Goal: Information Seeking & Learning: Learn about a topic

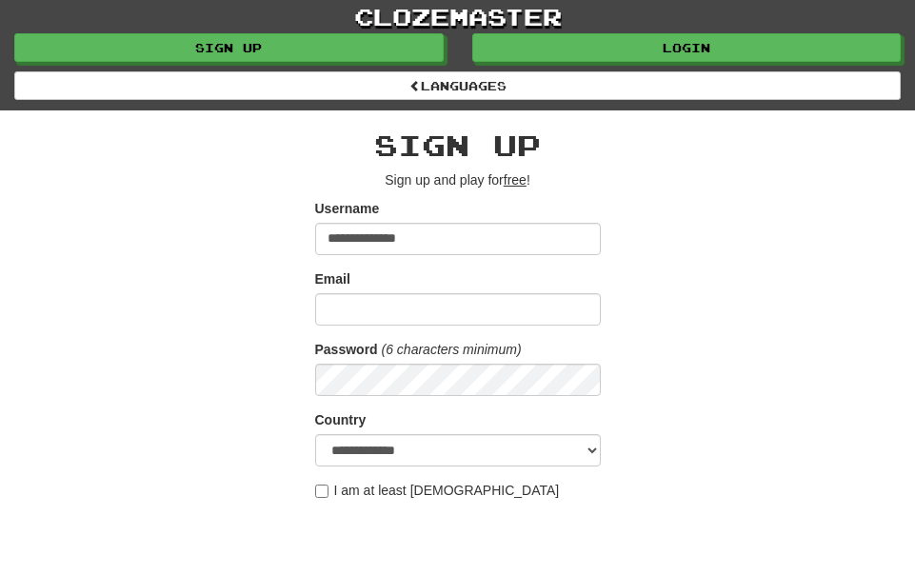
type input "**********"
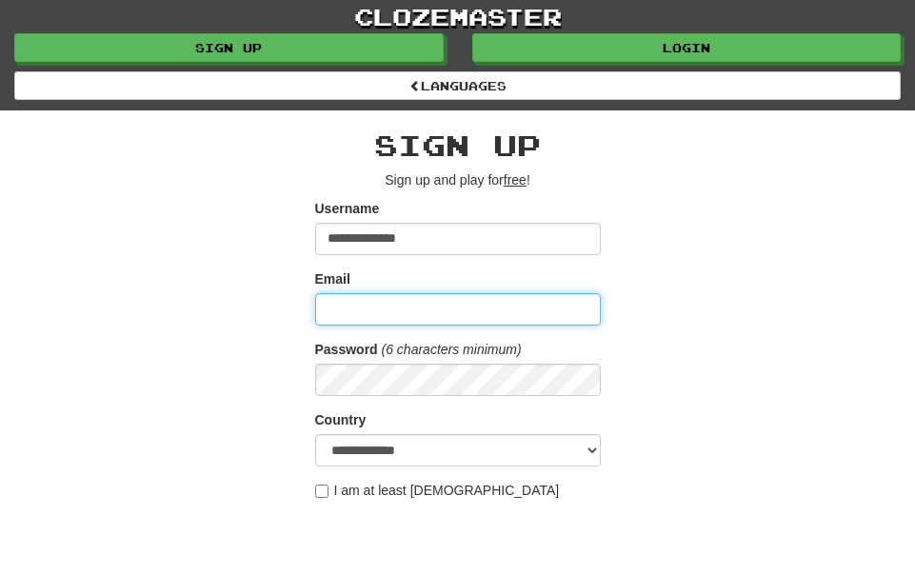
click at [344, 312] on input "Email" at bounding box center [458, 309] width 286 height 32
type input "**********"
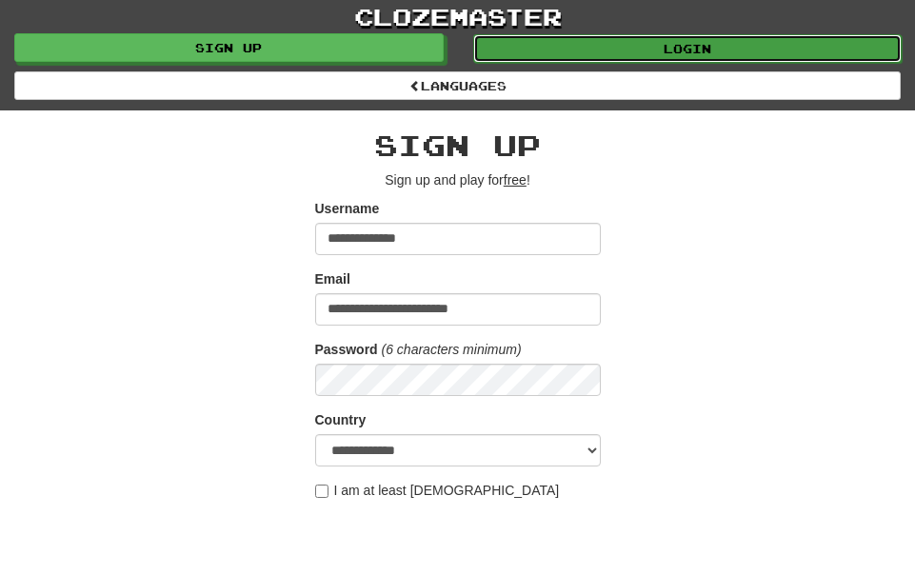
click at [732, 51] on link "Login" at bounding box center [687, 48] width 429 height 29
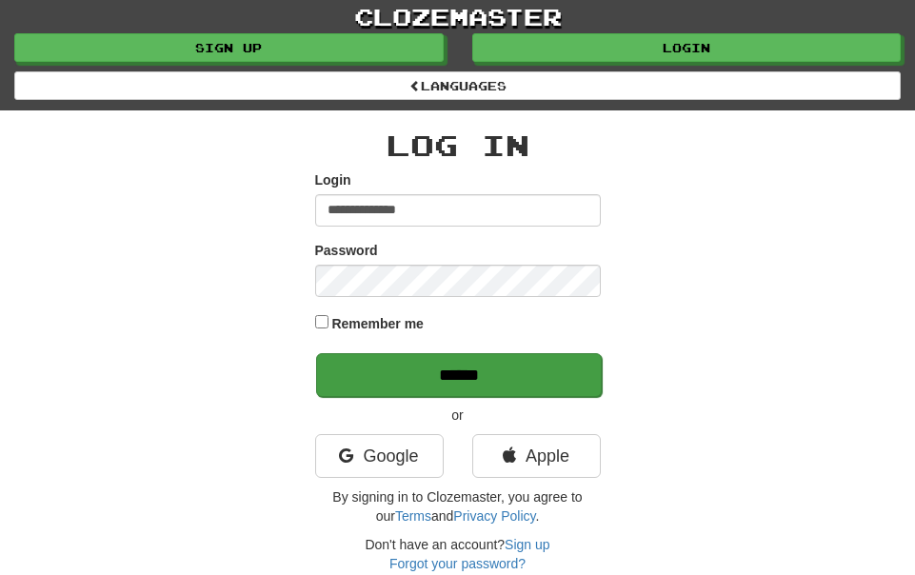
type input "**********"
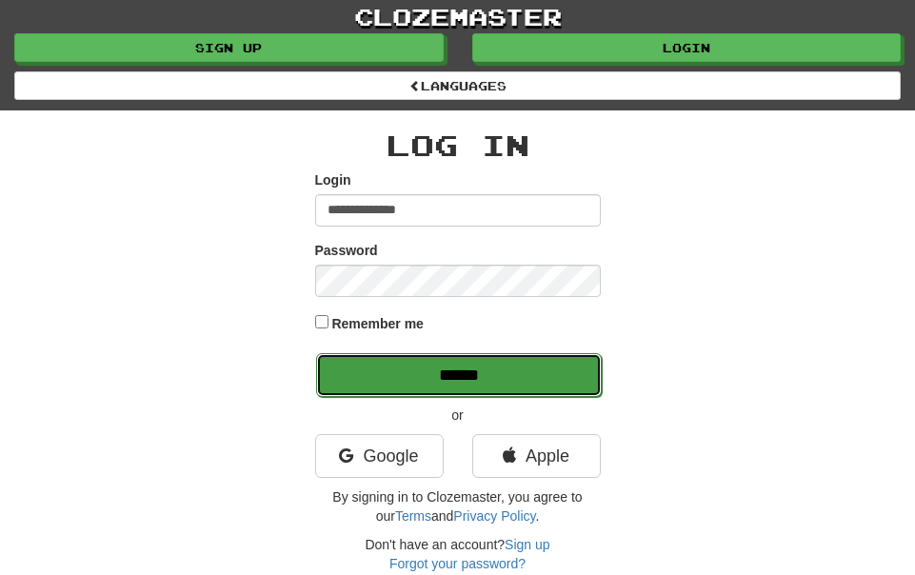
click at [517, 369] on input "******" at bounding box center [459, 375] width 286 height 44
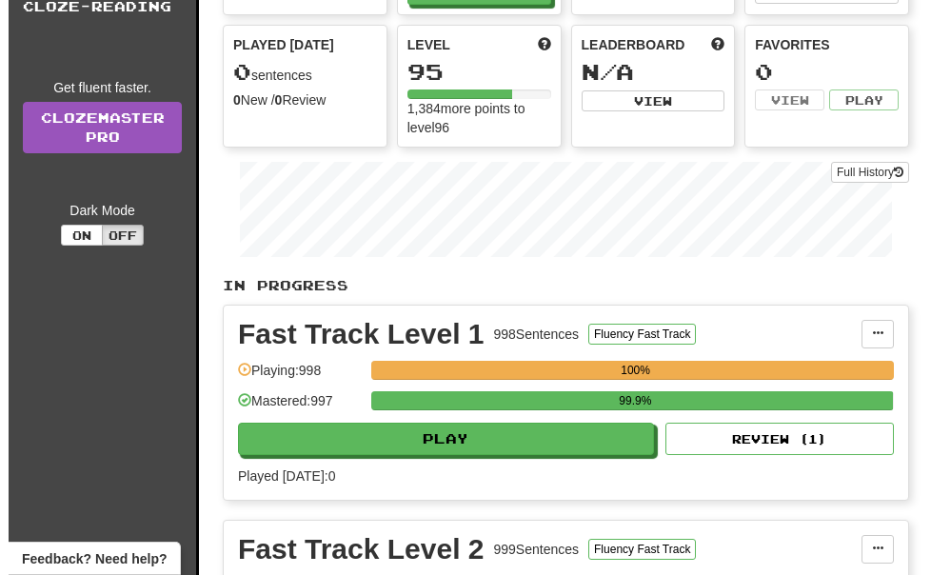
scroll to position [172, 0]
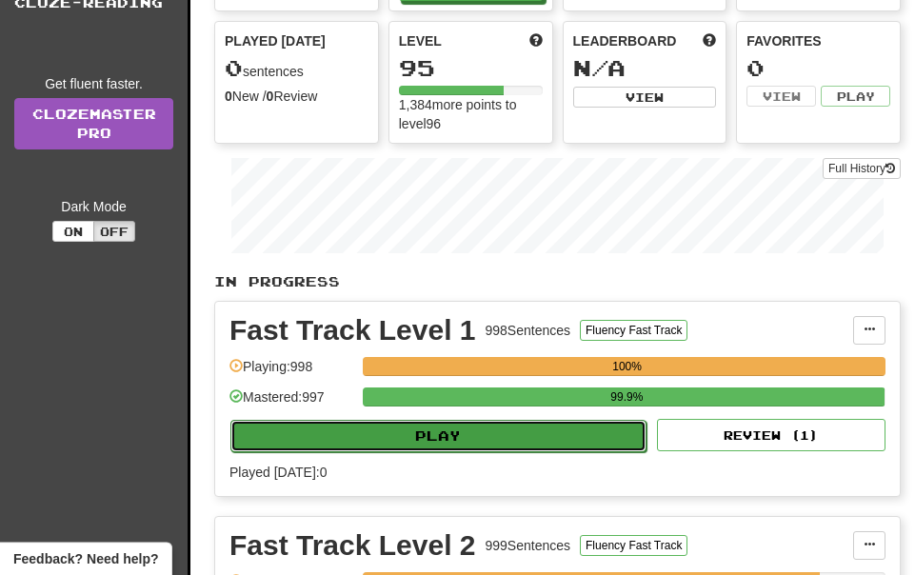
click at [562, 436] on button "Play" at bounding box center [438, 436] width 416 height 32
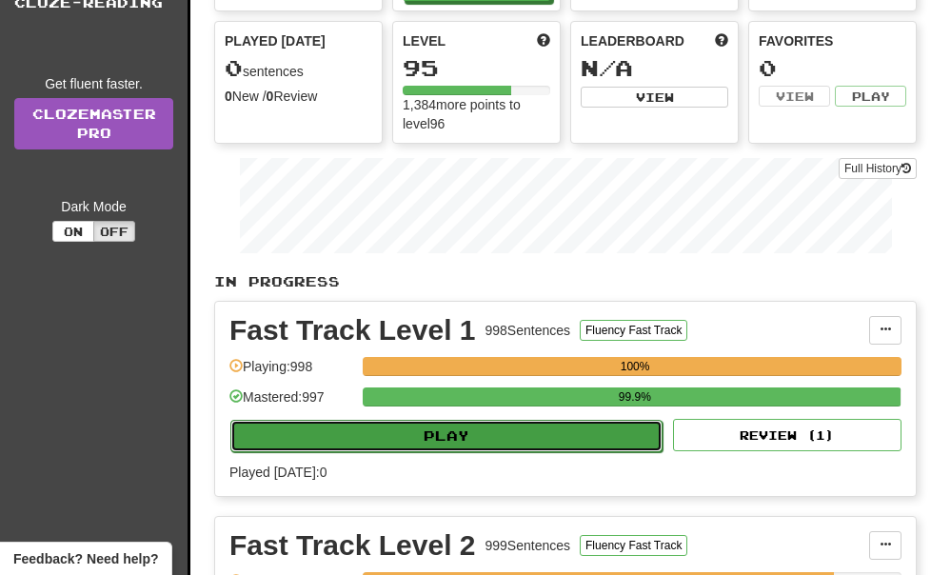
select select "**"
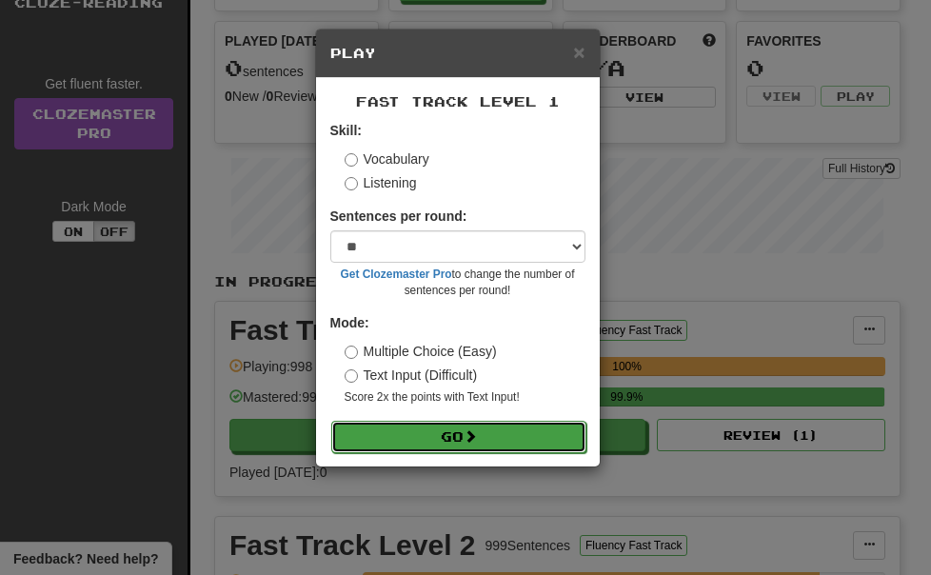
click at [547, 444] on button "Go" at bounding box center [458, 437] width 255 height 32
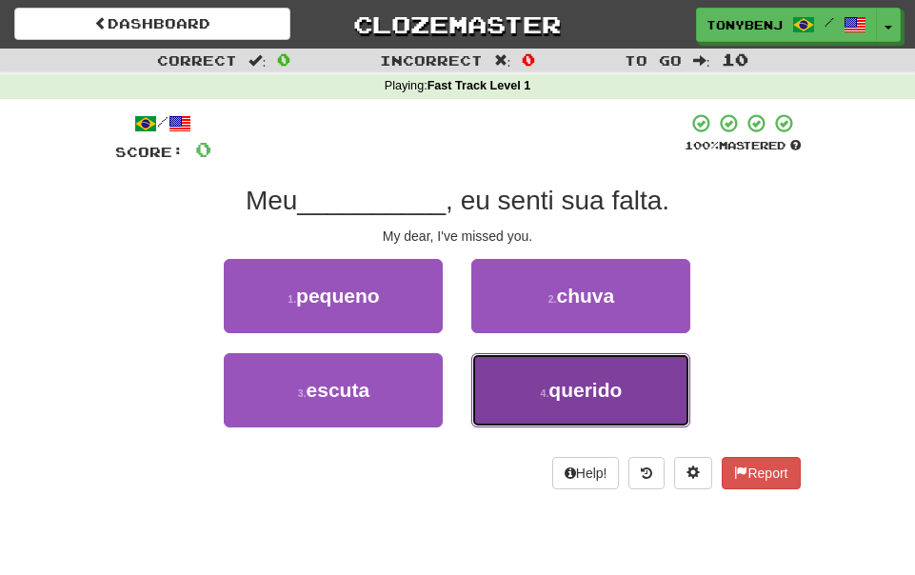
click at [550, 408] on button "4 . querido" at bounding box center [580, 390] width 219 height 74
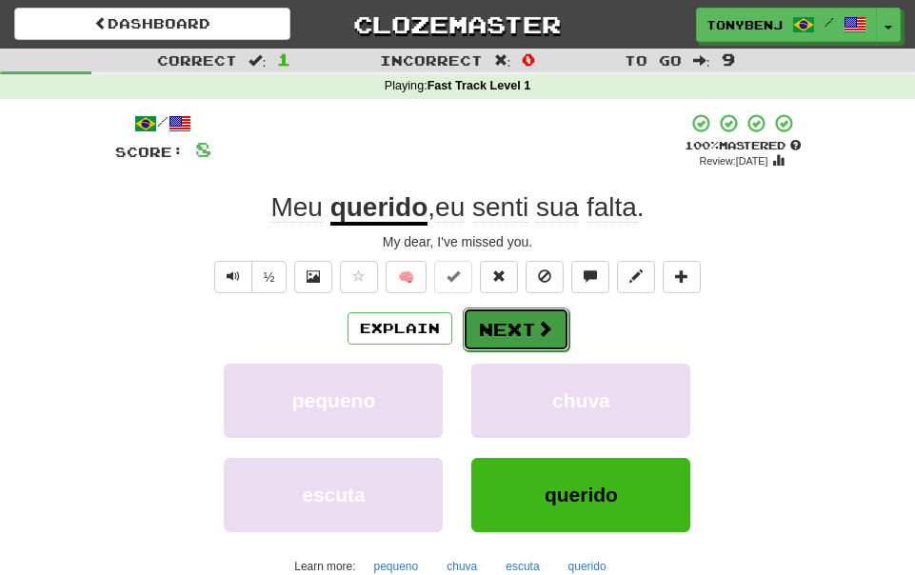
click at [497, 325] on button "Next" at bounding box center [516, 329] width 107 height 44
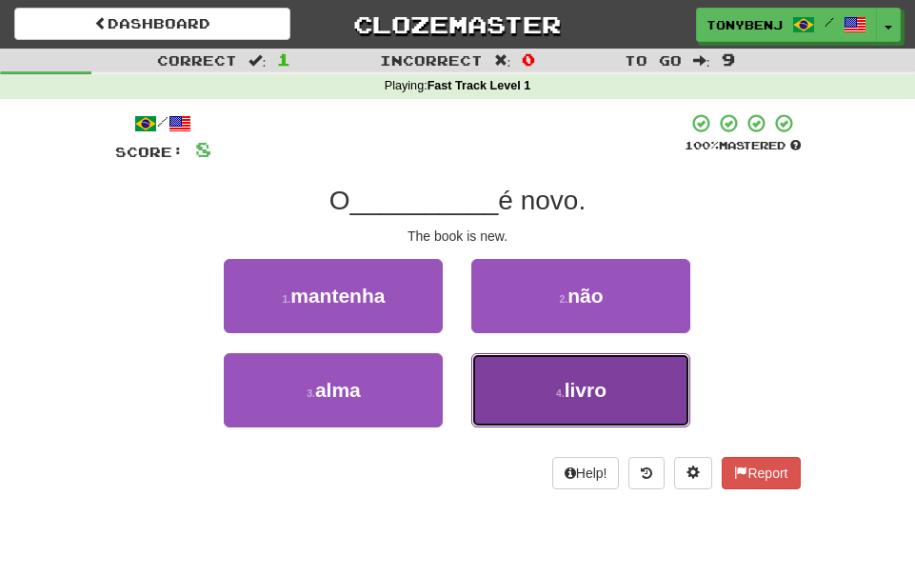
click at [523, 397] on button "4 . livro" at bounding box center [580, 390] width 219 height 74
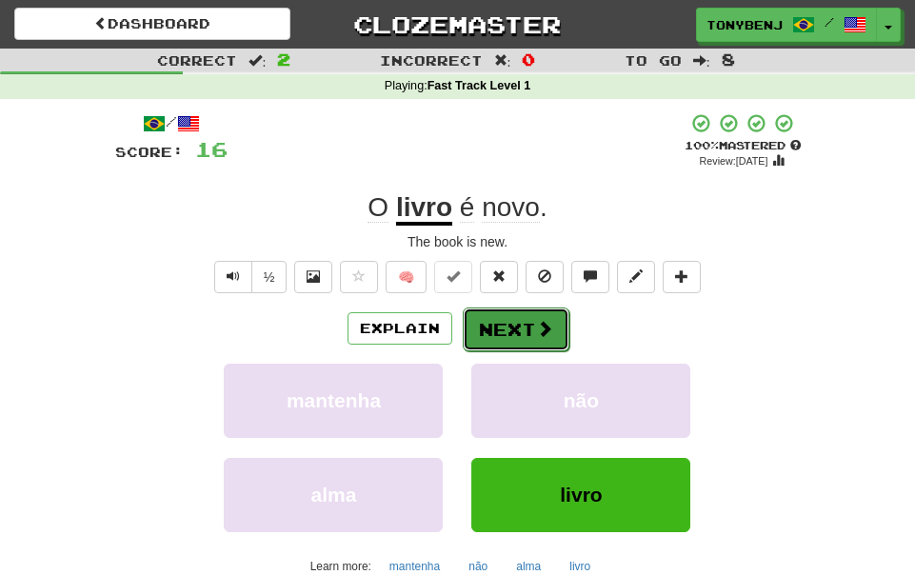
click at [520, 334] on button "Next" at bounding box center [516, 329] width 107 height 44
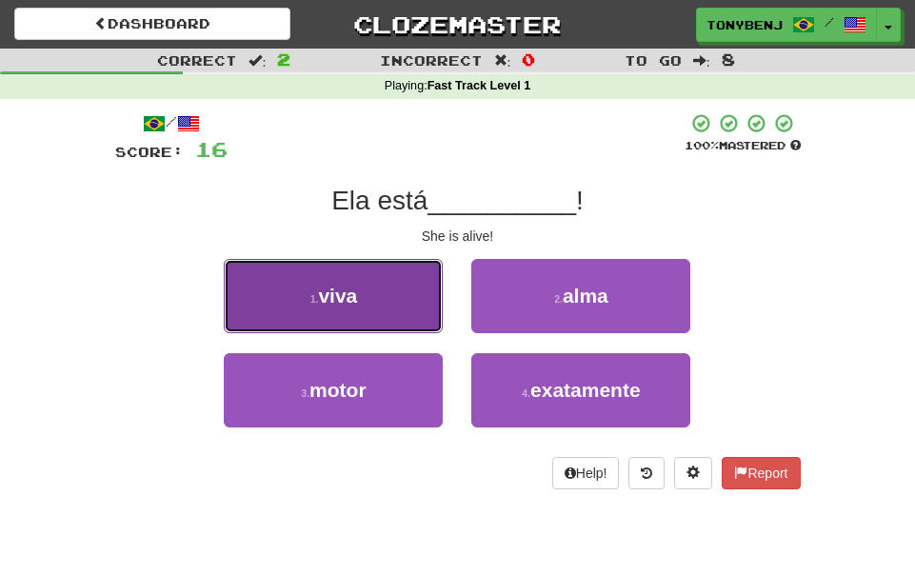
click at [385, 288] on button "1 . viva" at bounding box center [333, 296] width 219 height 74
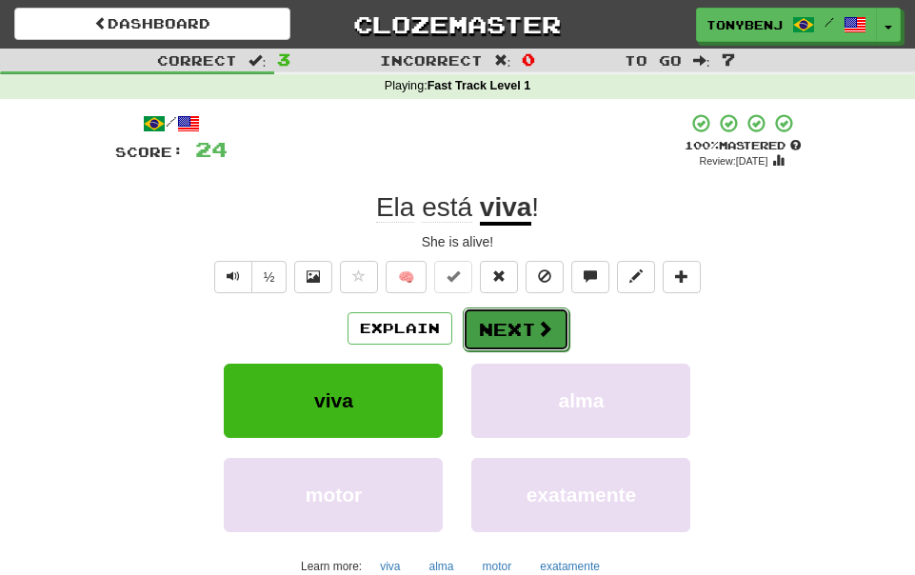
click at [558, 336] on button "Next" at bounding box center [516, 329] width 107 height 44
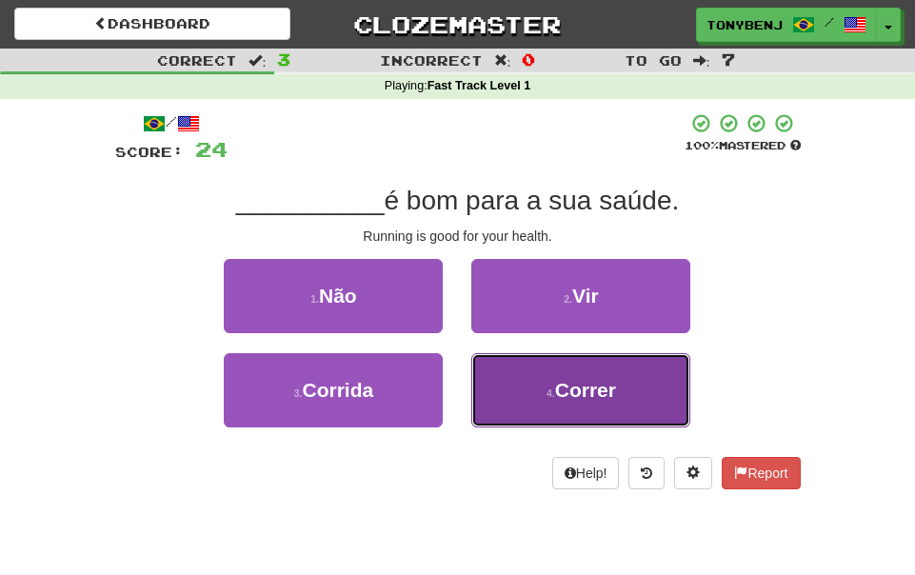
click at [553, 395] on small "4 ." at bounding box center [550, 392] width 9 height 11
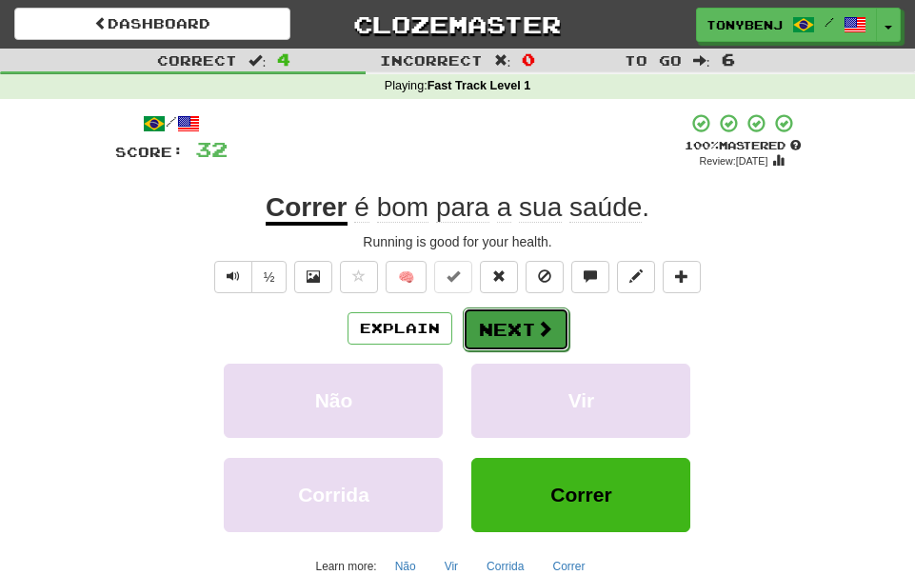
click at [537, 333] on span at bounding box center [544, 328] width 17 height 17
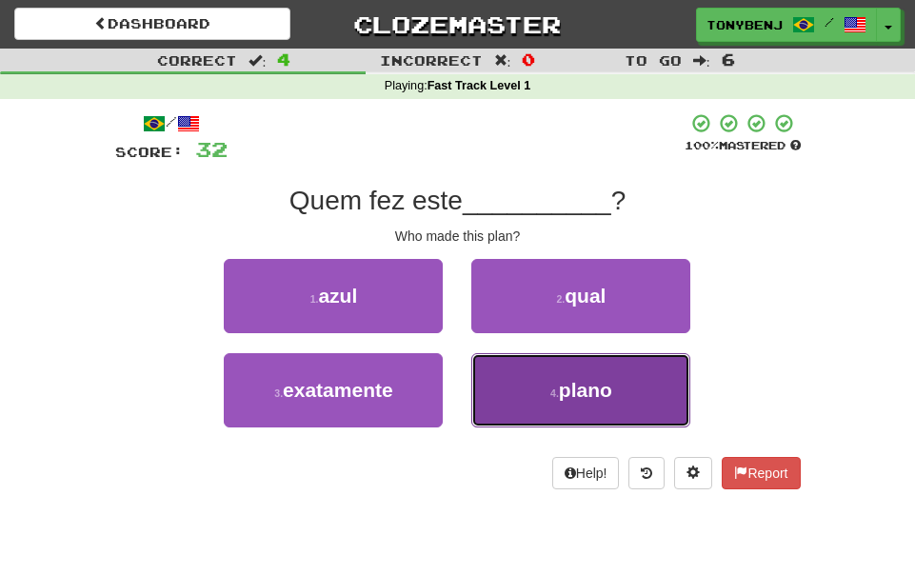
click at [501, 387] on button "4 . plano" at bounding box center [580, 390] width 219 height 74
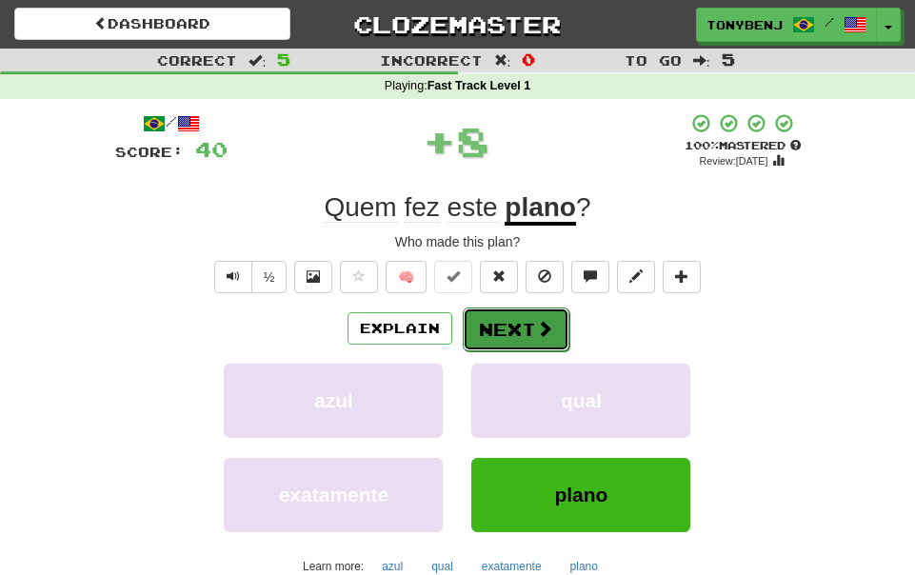
click at [553, 327] on button "Next" at bounding box center [516, 329] width 107 height 44
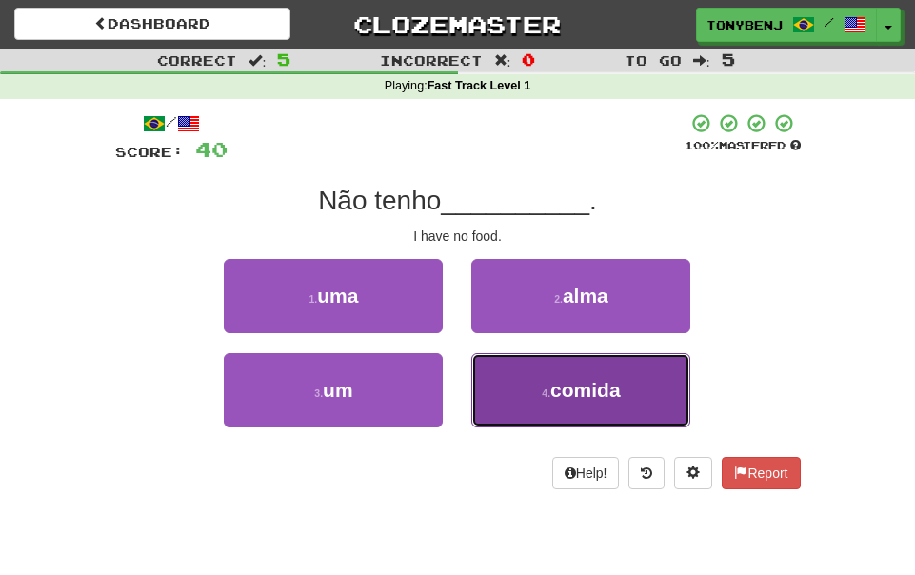
click at [549, 382] on button "4 . comida" at bounding box center [580, 390] width 219 height 74
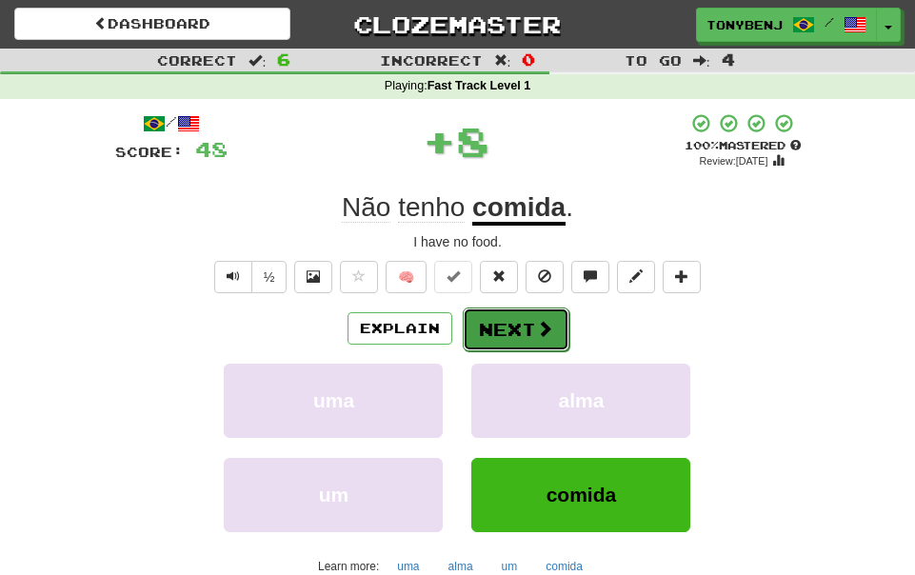
click at [538, 327] on span at bounding box center [544, 328] width 17 height 17
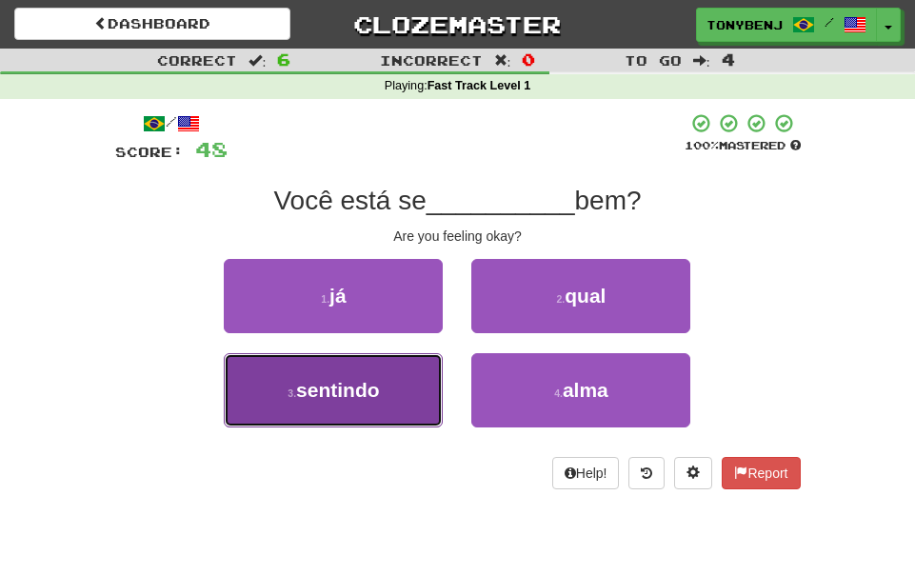
click at [422, 374] on button "3 . sentindo" at bounding box center [333, 390] width 219 height 74
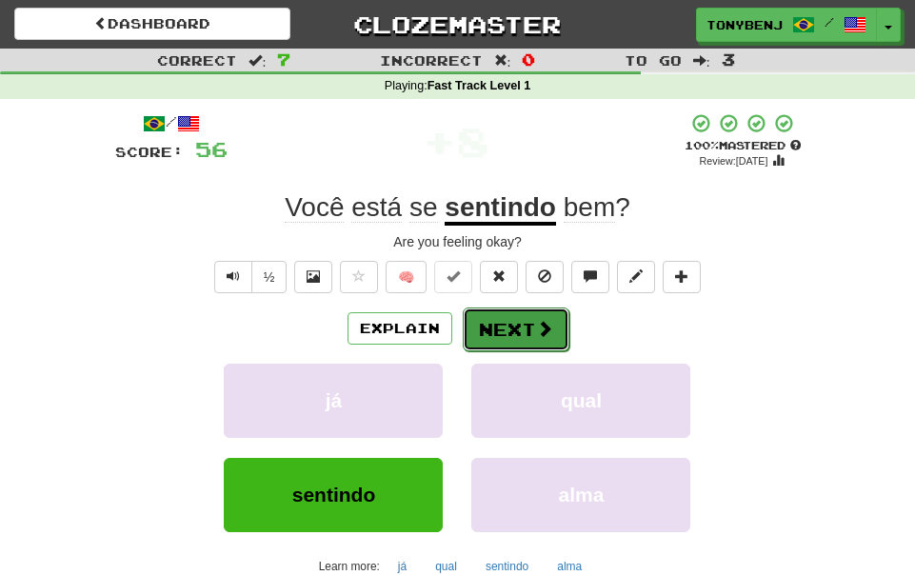
click at [511, 336] on button "Next" at bounding box center [516, 329] width 107 height 44
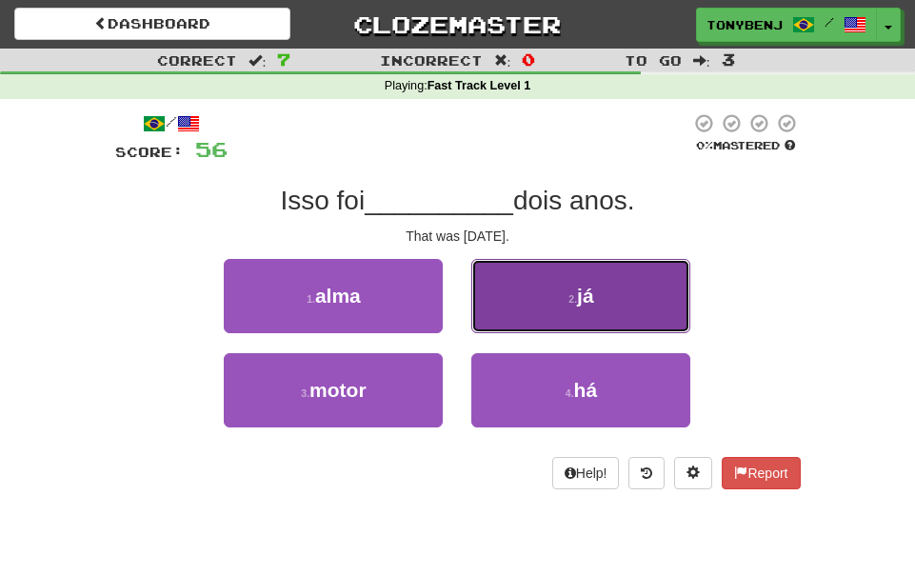
click at [560, 311] on button "2 . já" at bounding box center [580, 296] width 219 height 74
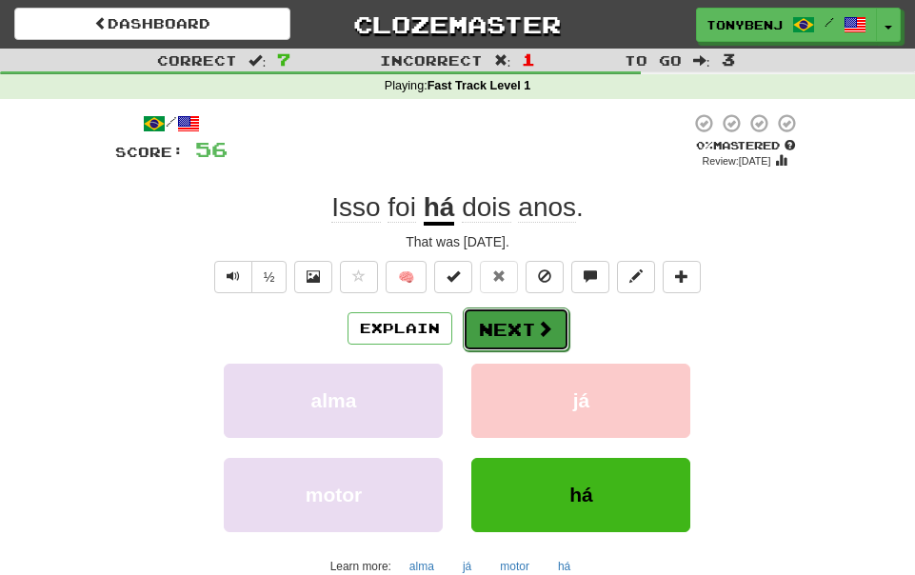
click at [524, 337] on button "Next" at bounding box center [516, 329] width 107 height 44
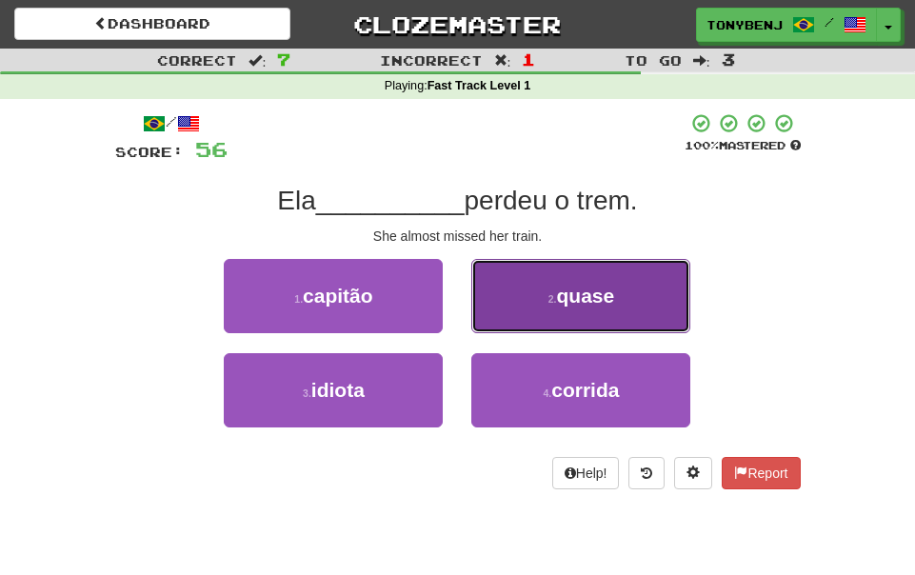
click at [530, 314] on button "2 . quase" at bounding box center [580, 296] width 219 height 74
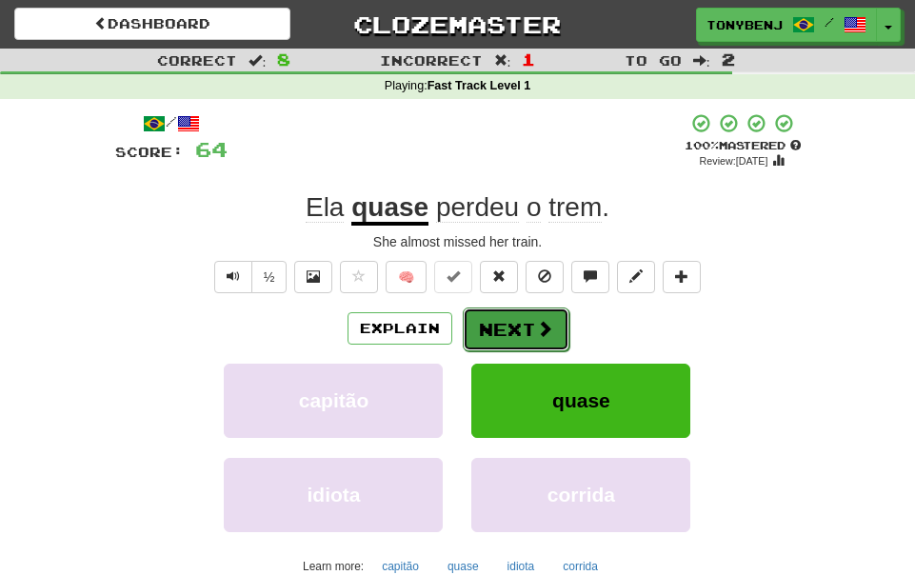
click at [543, 339] on button "Next" at bounding box center [516, 329] width 107 height 44
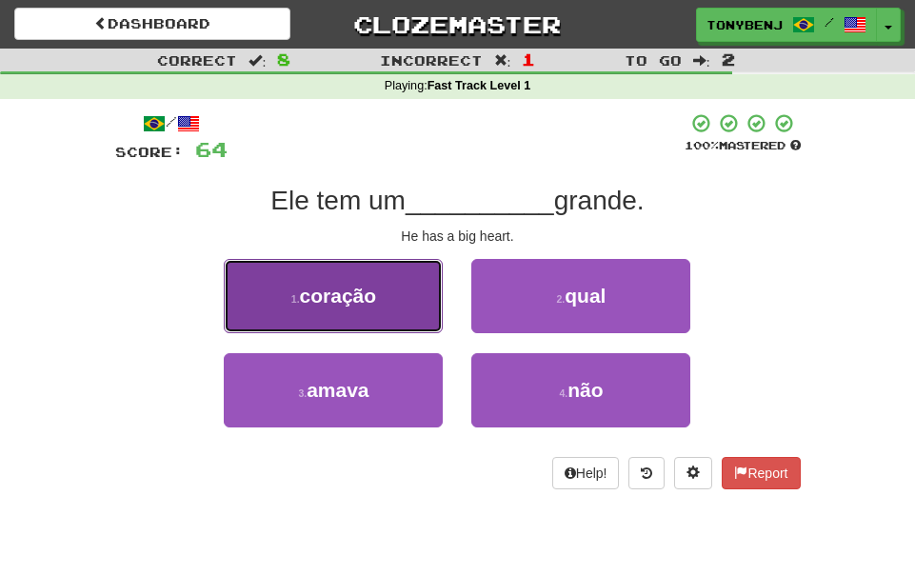
click at [394, 305] on button "1 . coração" at bounding box center [333, 296] width 219 height 74
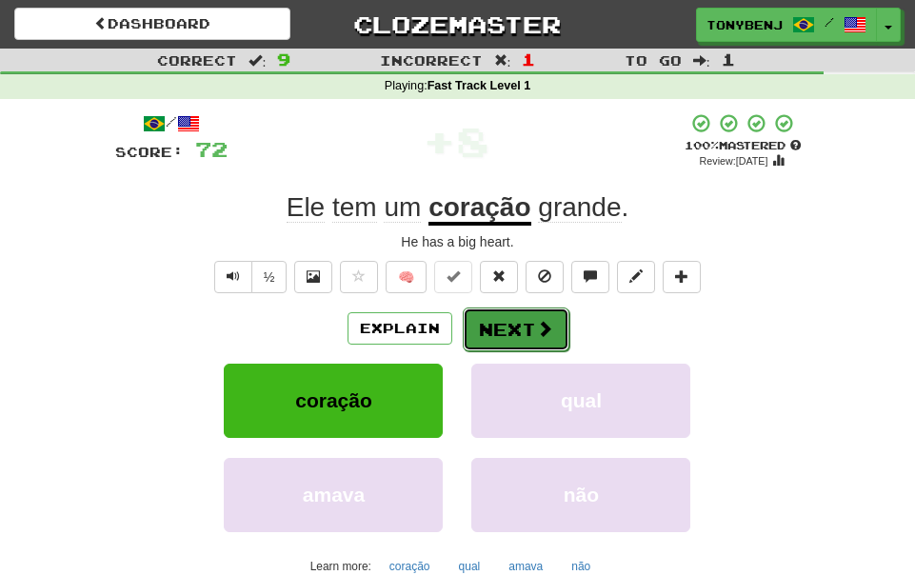
click at [533, 327] on button "Next" at bounding box center [516, 329] width 107 height 44
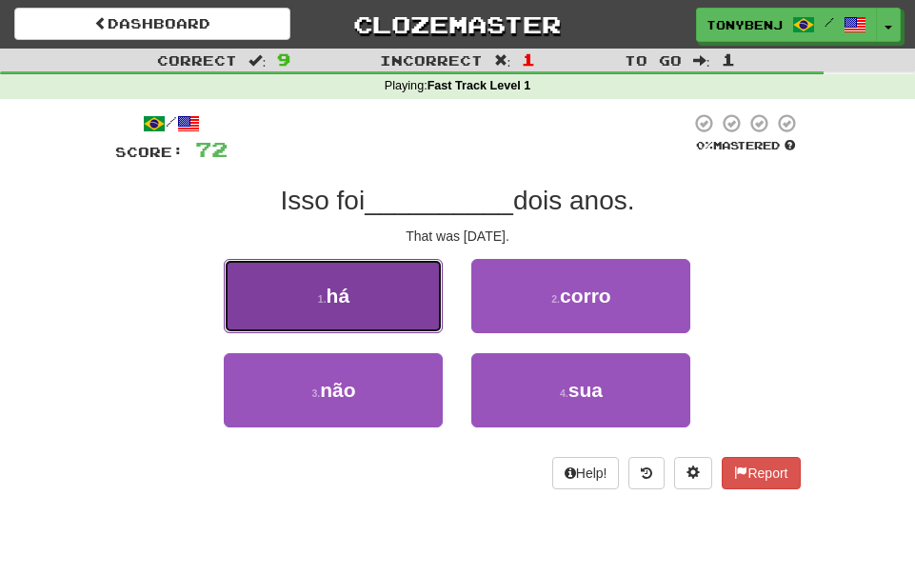
click at [408, 294] on button "1 . há" at bounding box center [333, 296] width 219 height 74
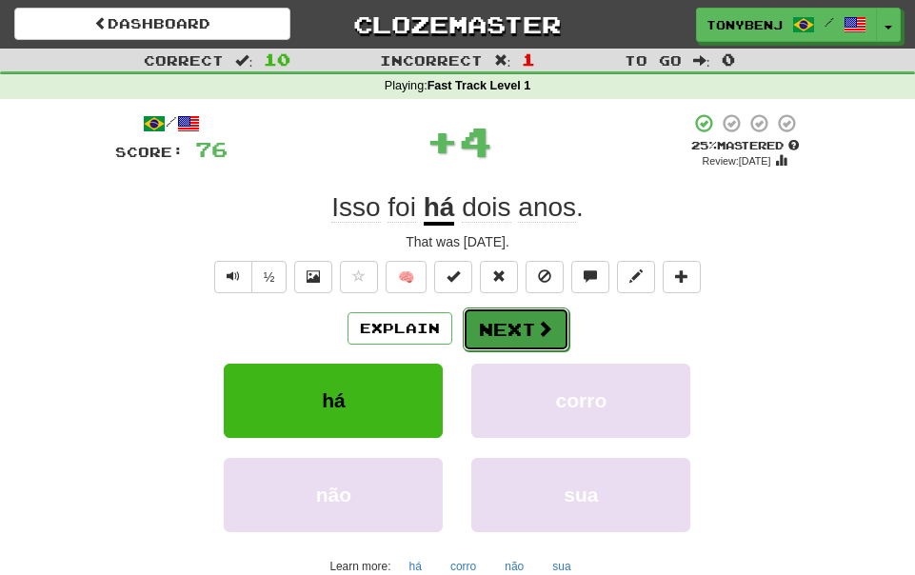
click at [549, 320] on span at bounding box center [544, 328] width 17 height 17
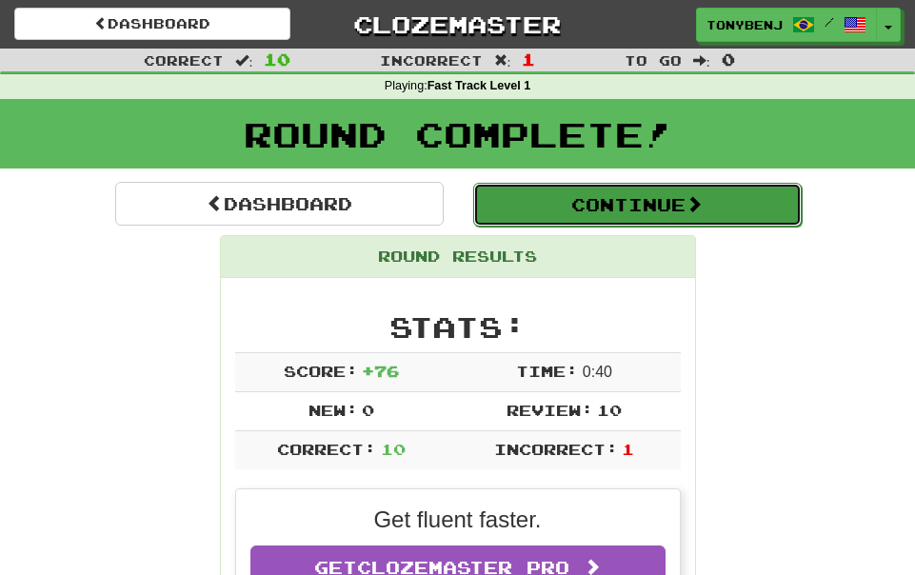
click at [621, 221] on button "Continue" at bounding box center [637, 205] width 328 height 44
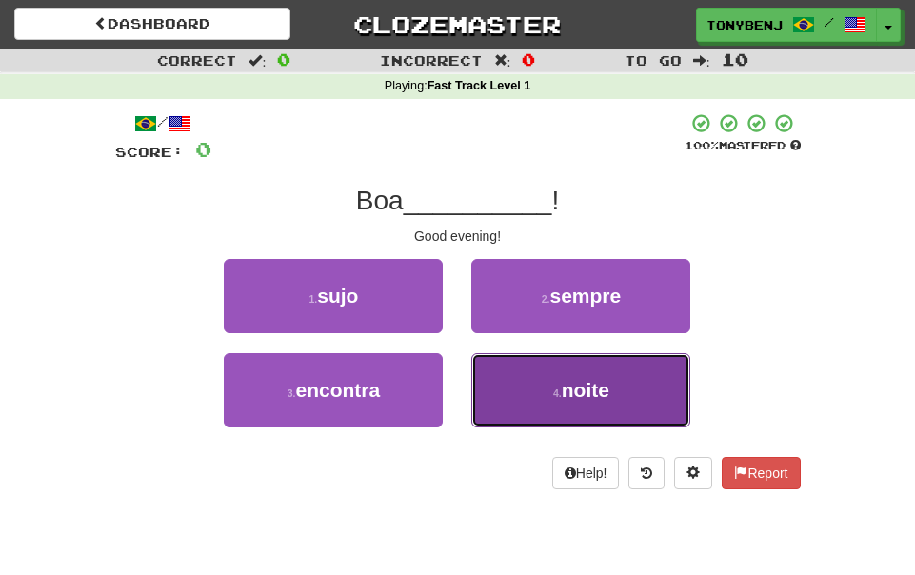
click at [647, 403] on button "4 . noite" at bounding box center [580, 390] width 219 height 74
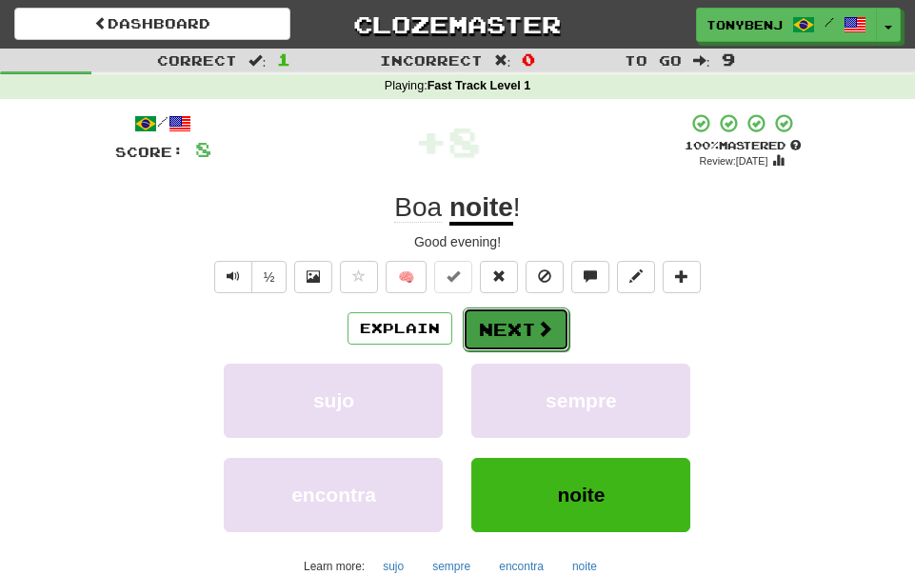
click at [508, 324] on button "Next" at bounding box center [516, 329] width 107 height 44
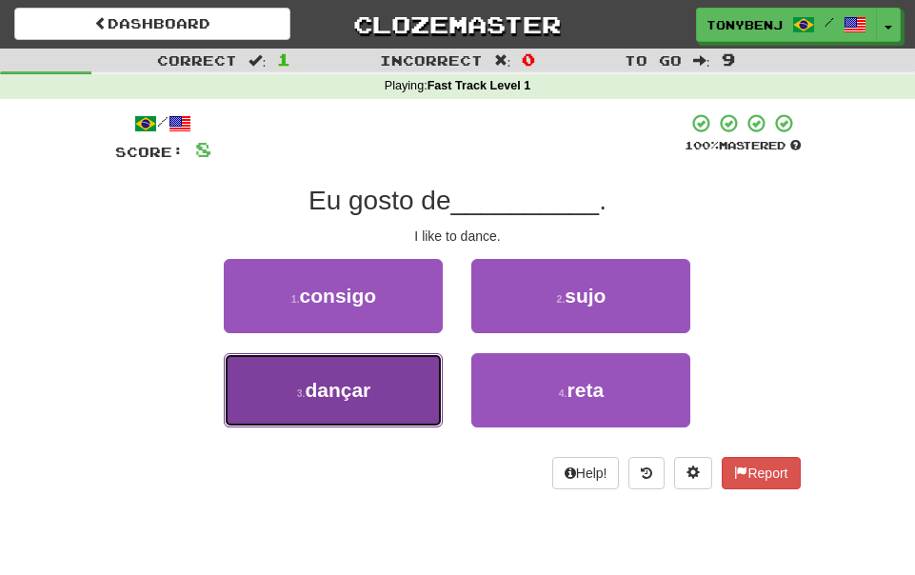
click at [409, 396] on button "3 . dançar" at bounding box center [333, 390] width 219 height 74
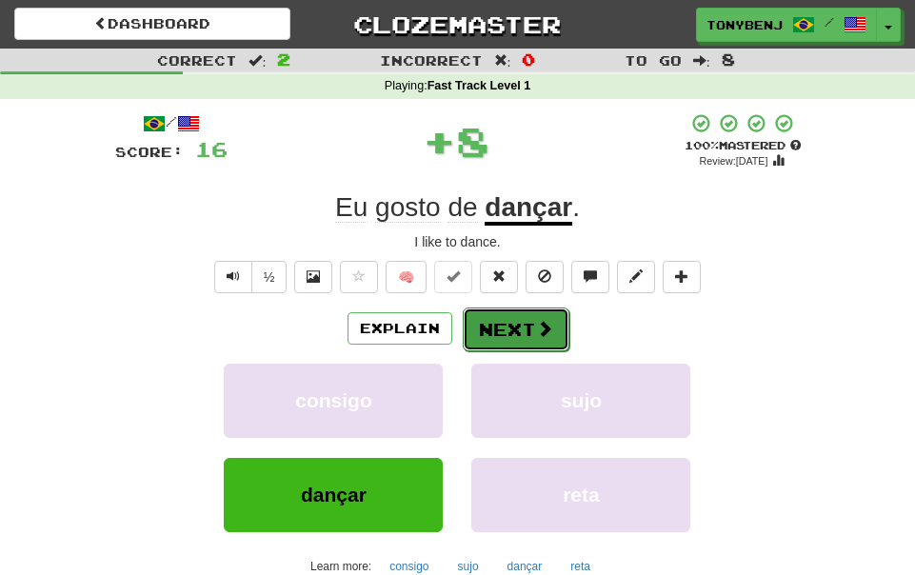
click at [533, 326] on button "Next" at bounding box center [516, 329] width 107 height 44
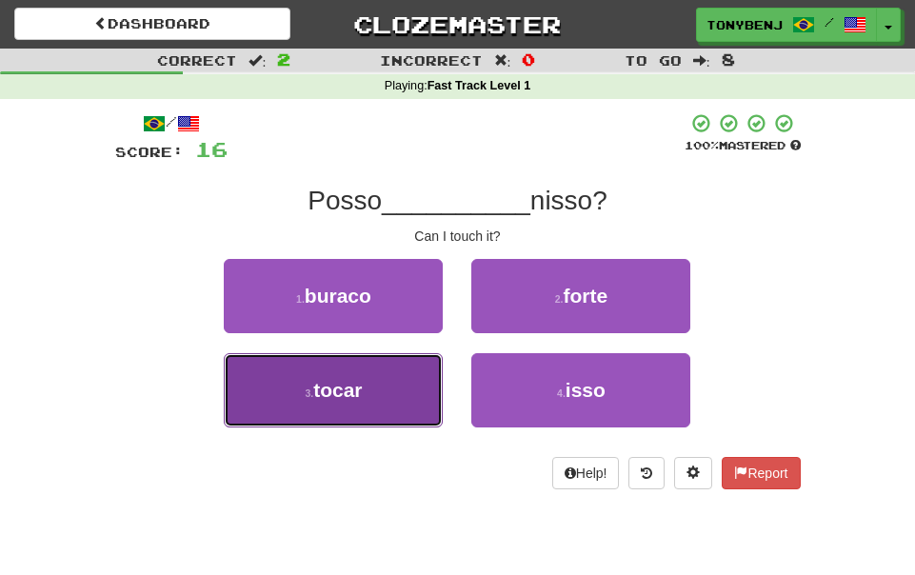
click at [410, 415] on button "3 . tocar" at bounding box center [333, 390] width 219 height 74
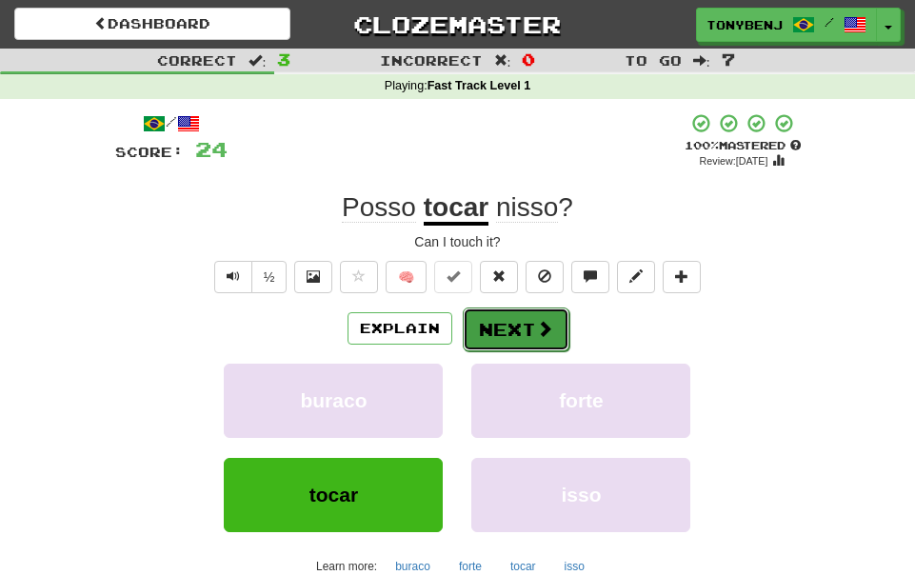
click at [529, 336] on button "Next" at bounding box center [516, 329] width 107 height 44
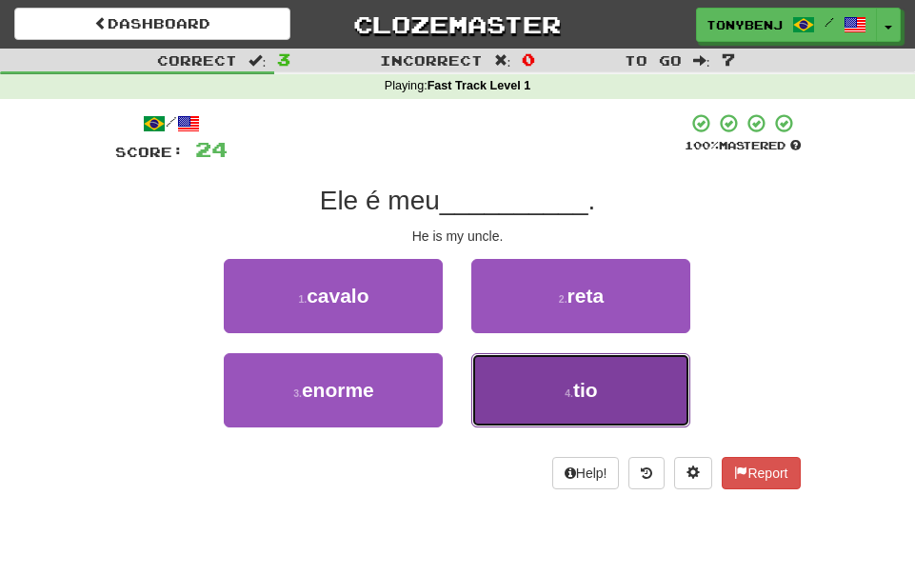
click at [542, 366] on button "4 . tio" at bounding box center [580, 390] width 219 height 74
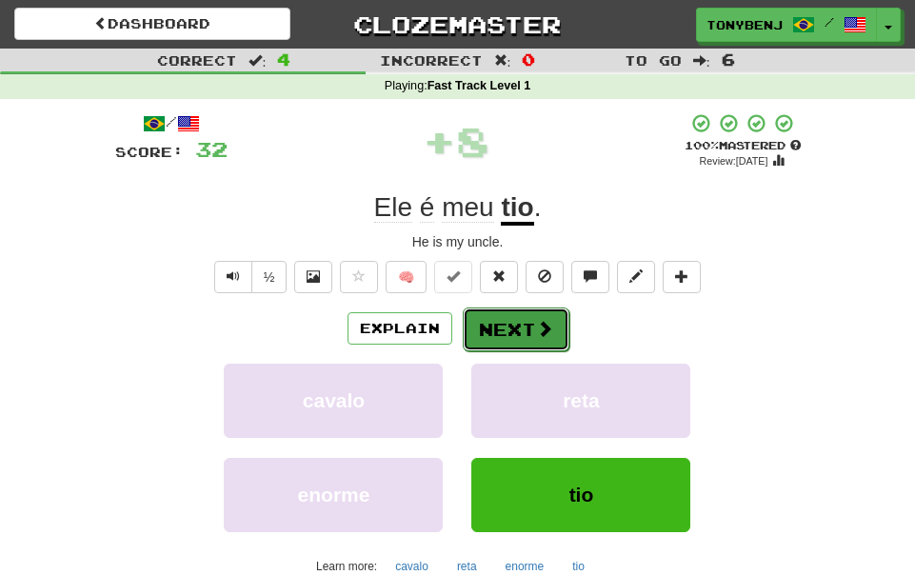
click at [551, 331] on button "Next" at bounding box center [516, 329] width 107 height 44
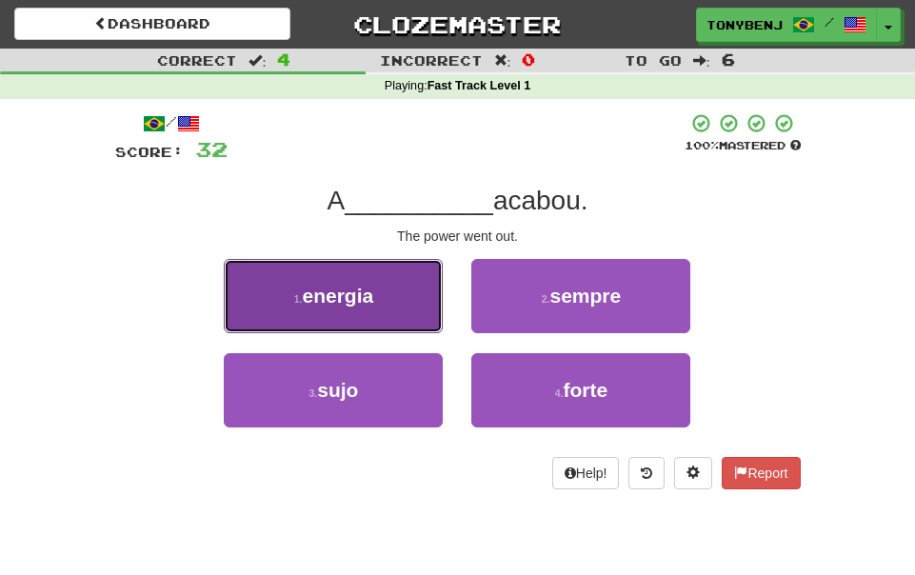
click at [316, 313] on button "1 . energia" at bounding box center [333, 296] width 219 height 74
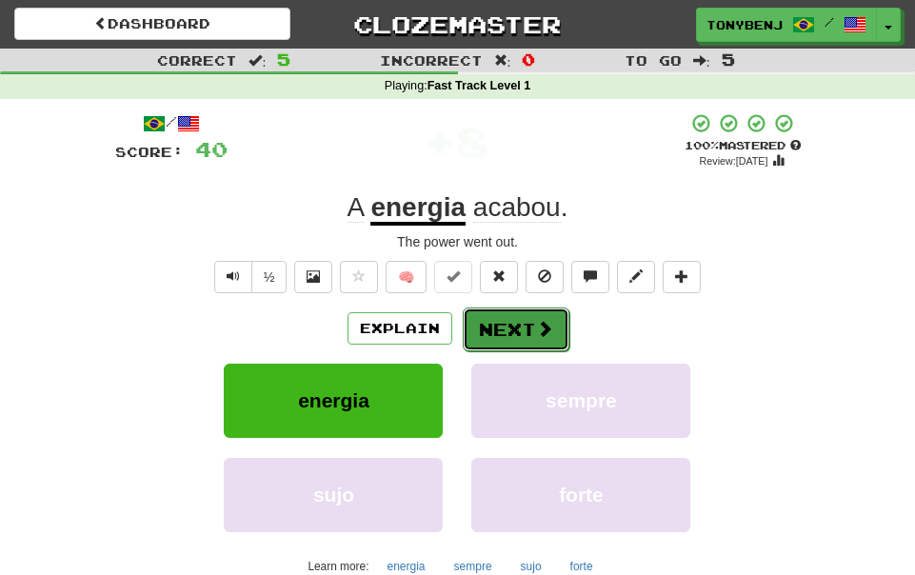
click at [508, 334] on button "Next" at bounding box center [516, 329] width 107 height 44
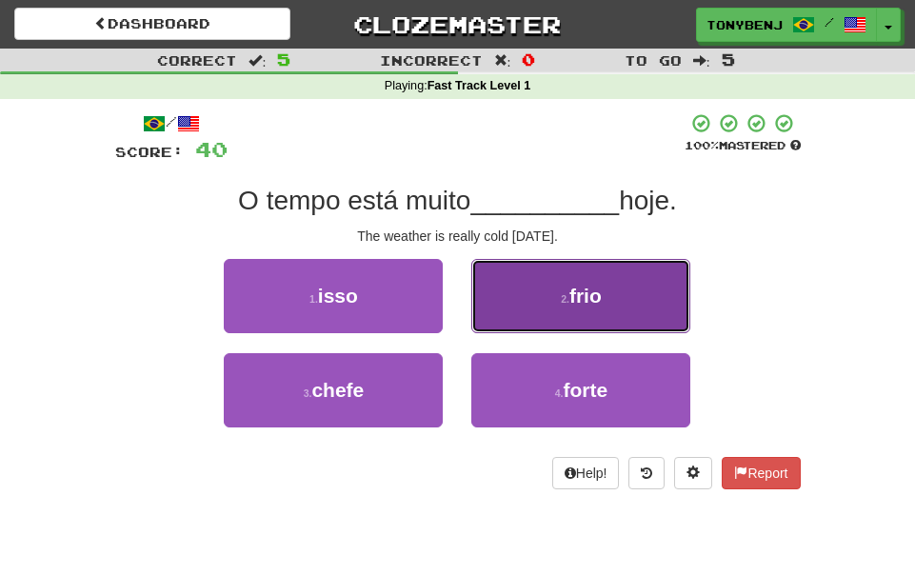
click at [494, 319] on button "2 . frio" at bounding box center [580, 296] width 219 height 74
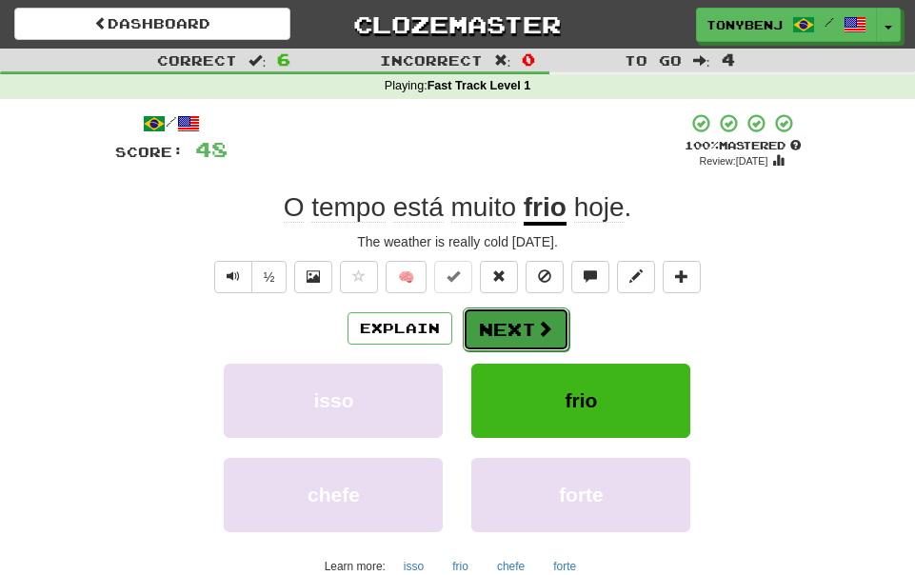
click at [525, 325] on button "Next" at bounding box center [516, 329] width 107 height 44
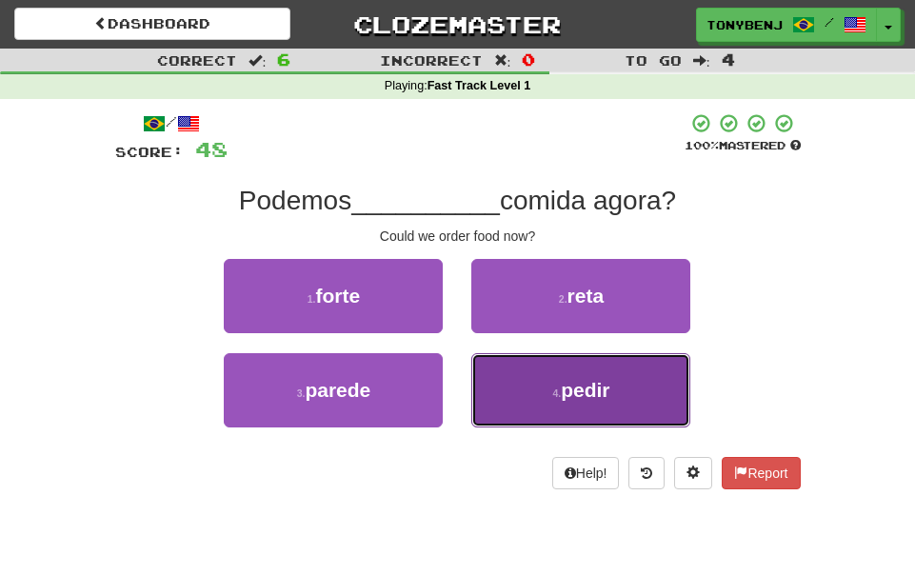
click at [525, 385] on button "4 . pedir" at bounding box center [580, 390] width 219 height 74
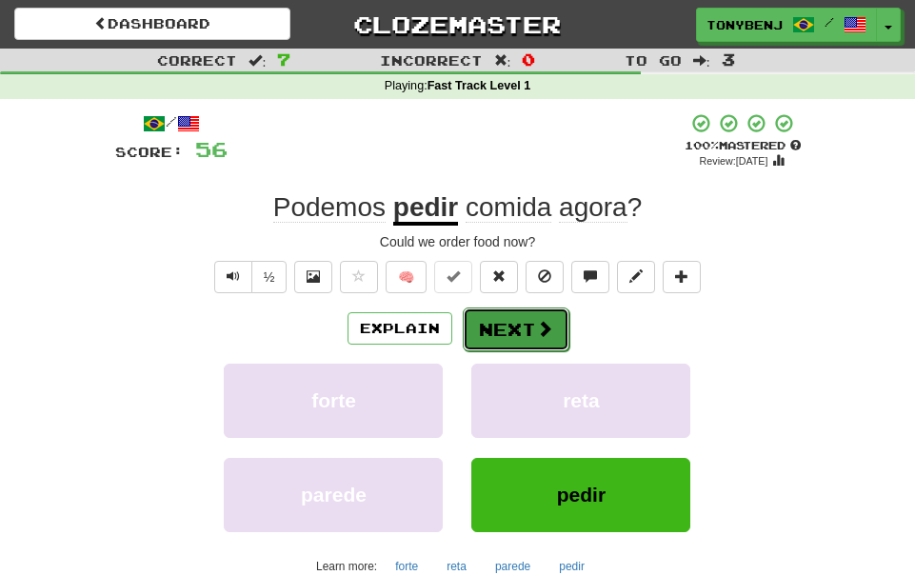
click at [536, 332] on span at bounding box center [544, 328] width 17 height 17
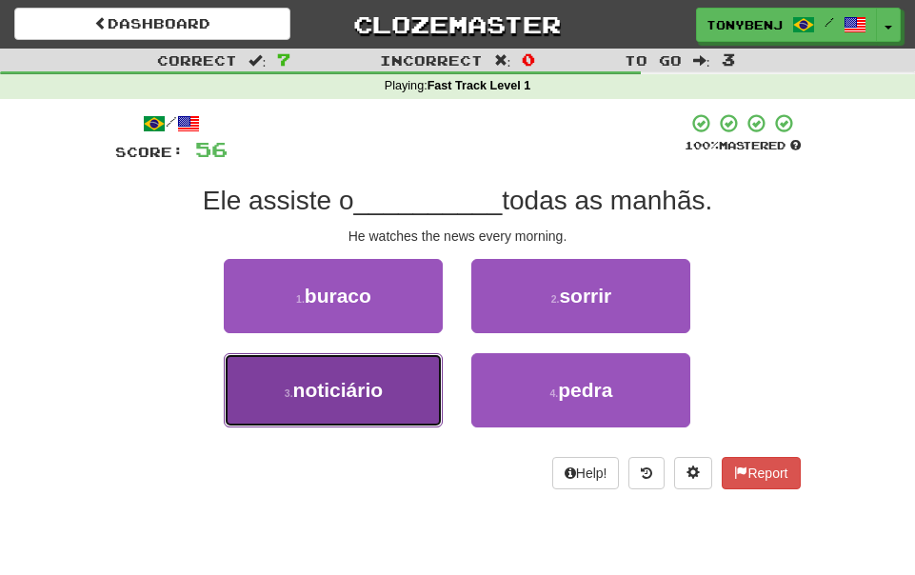
click at [386, 406] on button "3 . noticiário" at bounding box center [333, 390] width 219 height 74
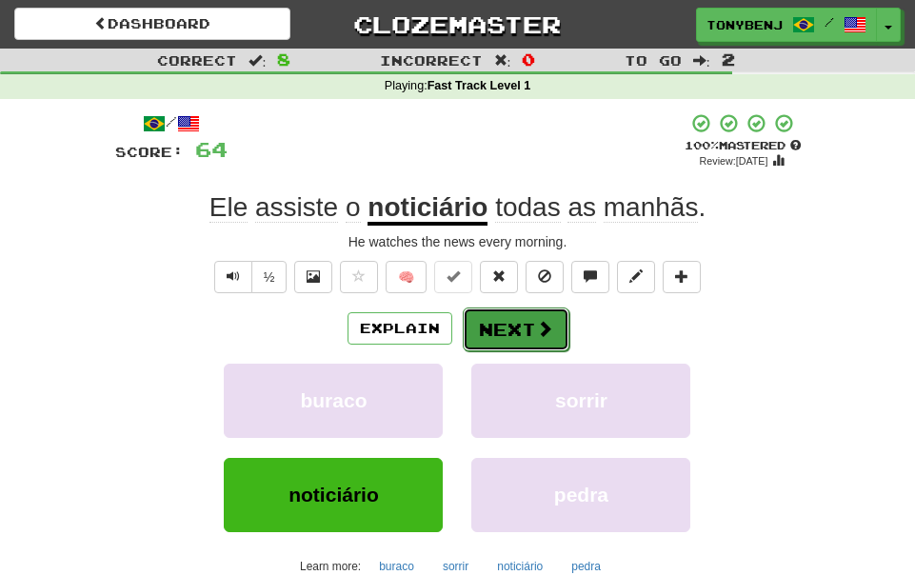
click at [523, 335] on button "Next" at bounding box center [516, 329] width 107 height 44
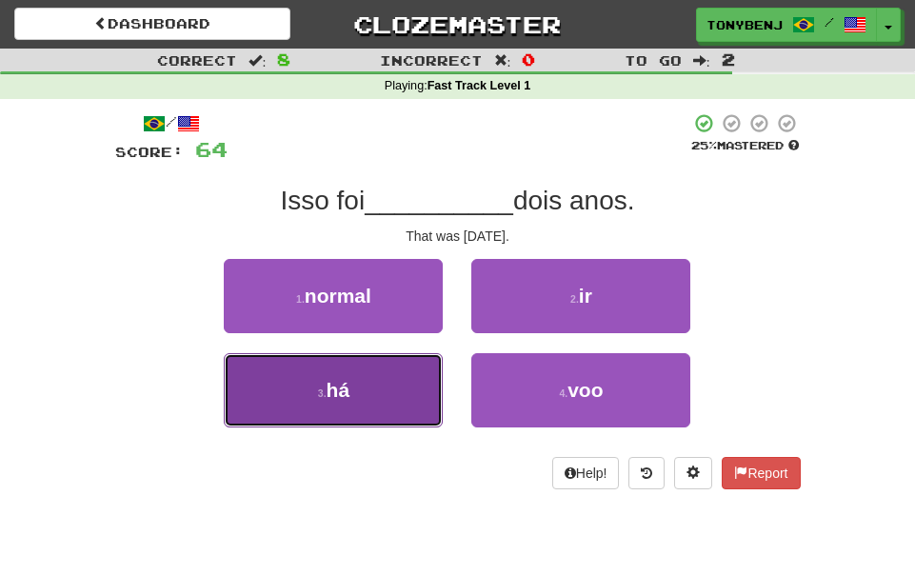
click at [386, 404] on button "3 . há" at bounding box center [333, 390] width 219 height 74
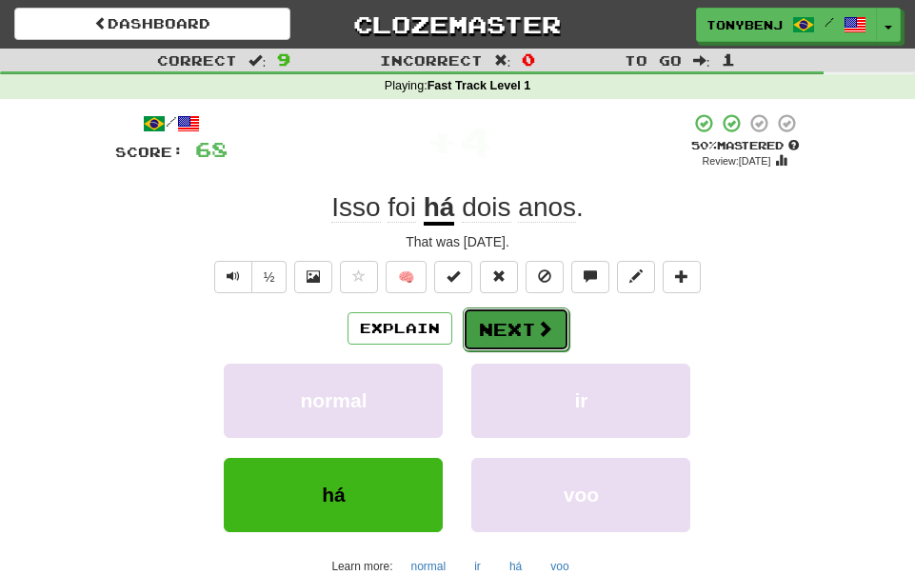
click at [536, 339] on button "Next" at bounding box center [516, 329] width 107 height 44
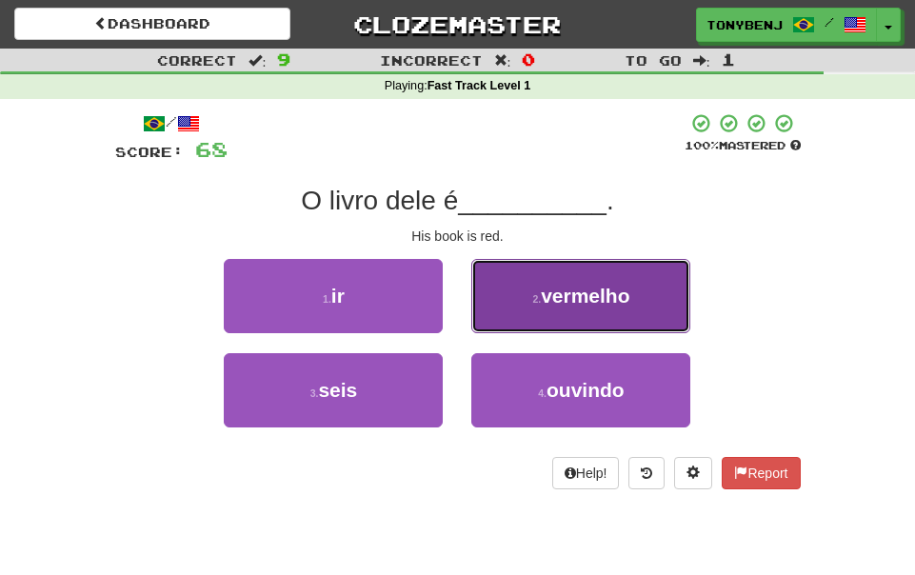
click at [543, 301] on span "vermelho" at bounding box center [585, 296] width 89 height 22
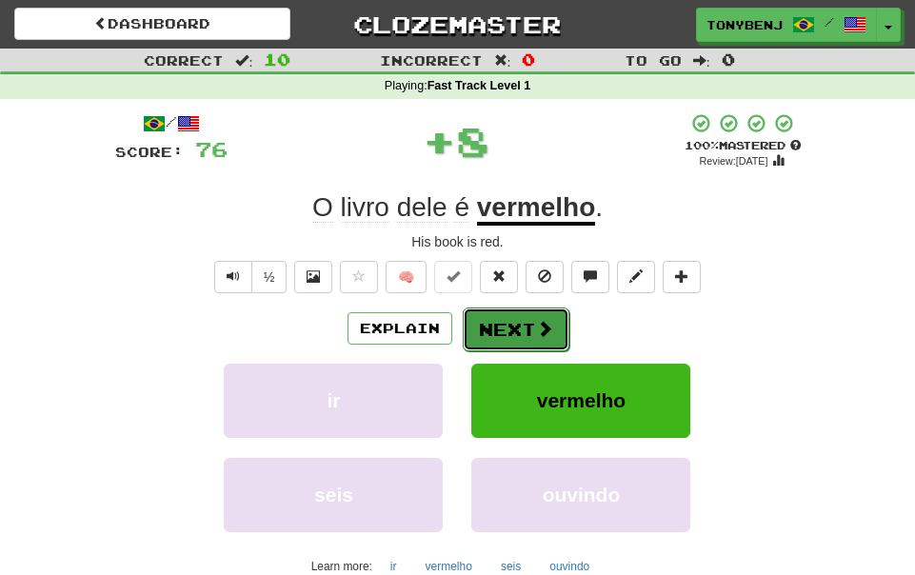
click at [530, 338] on button "Next" at bounding box center [516, 329] width 107 height 44
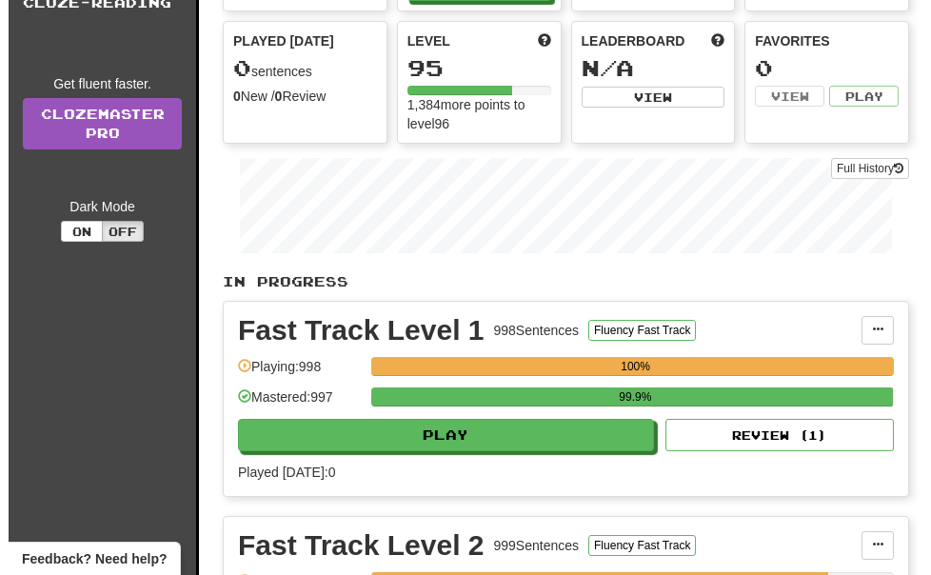
scroll to position [172, 0]
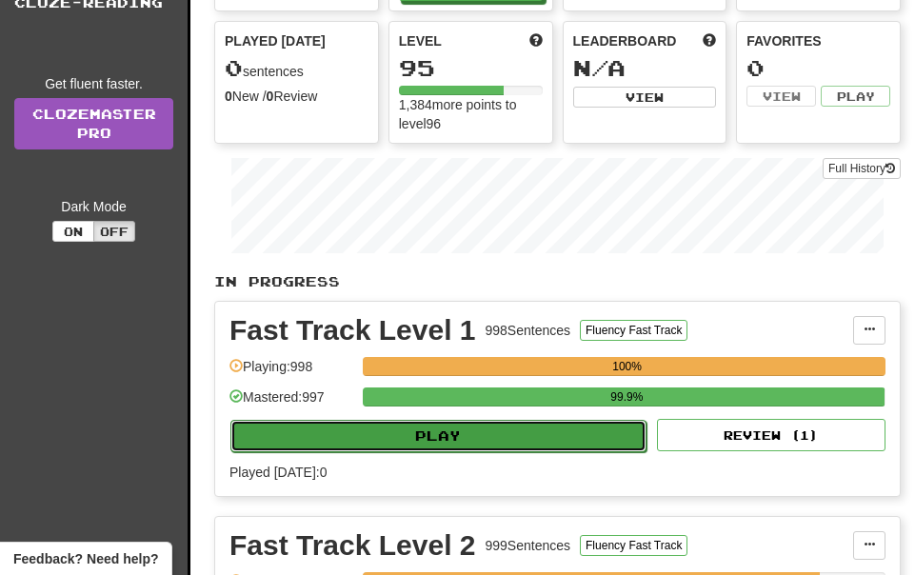
click at [330, 442] on button "Play" at bounding box center [438, 436] width 416 height 32
select select "**"
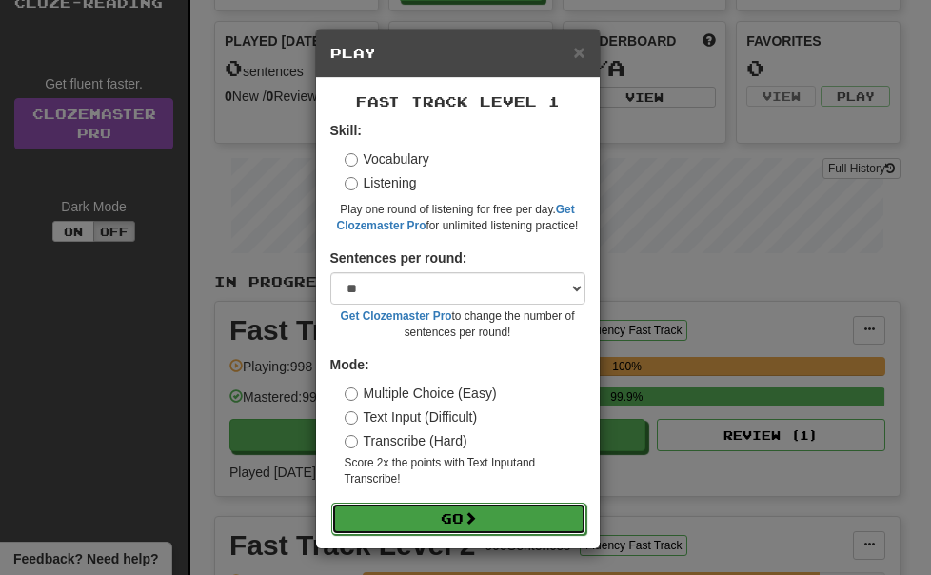
click at [522, 514] on button "Go" at bounding box center [458, 519] width 255 height 32
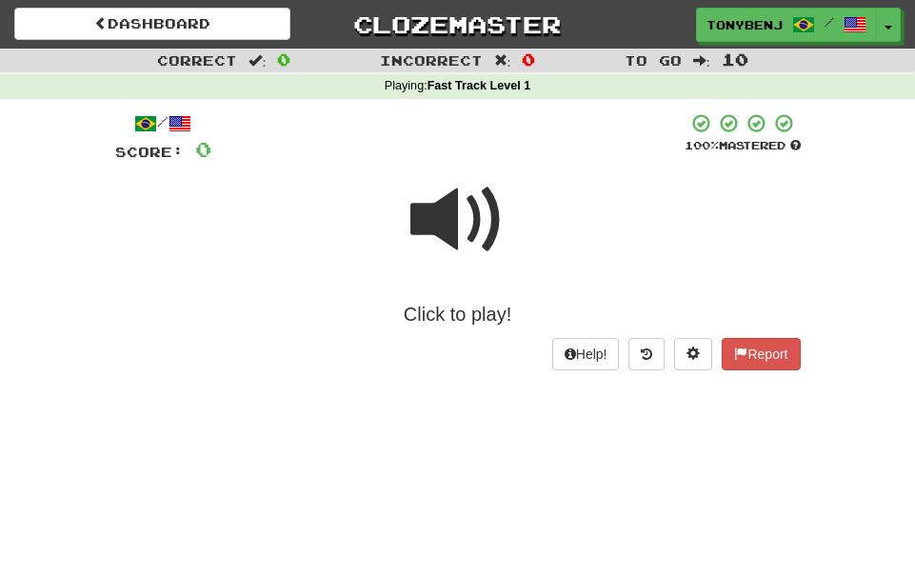
click at [431, 220] on span at bounding box center [457, 219] width 95 height 95
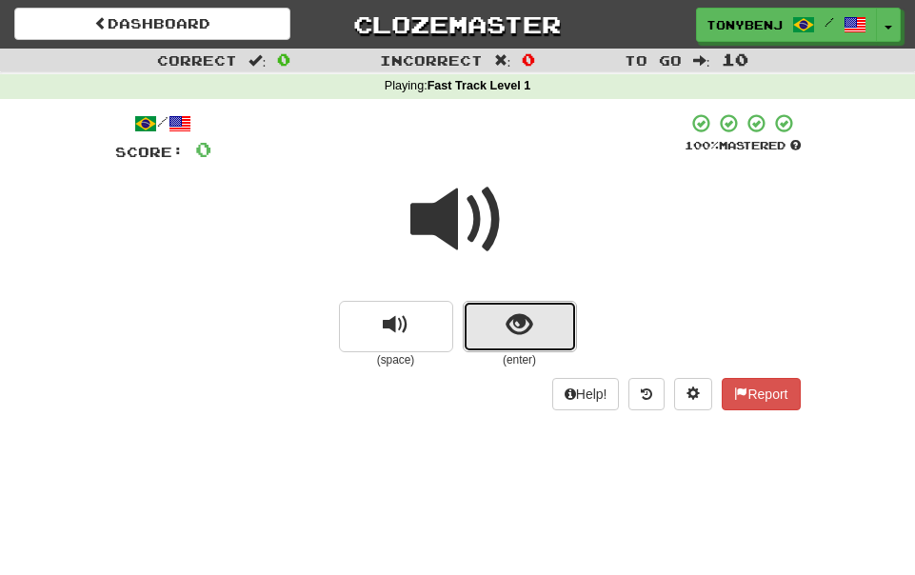
click at [486, 326] on button "show sentence" at bounding box center [520, 326] width 114 height 51
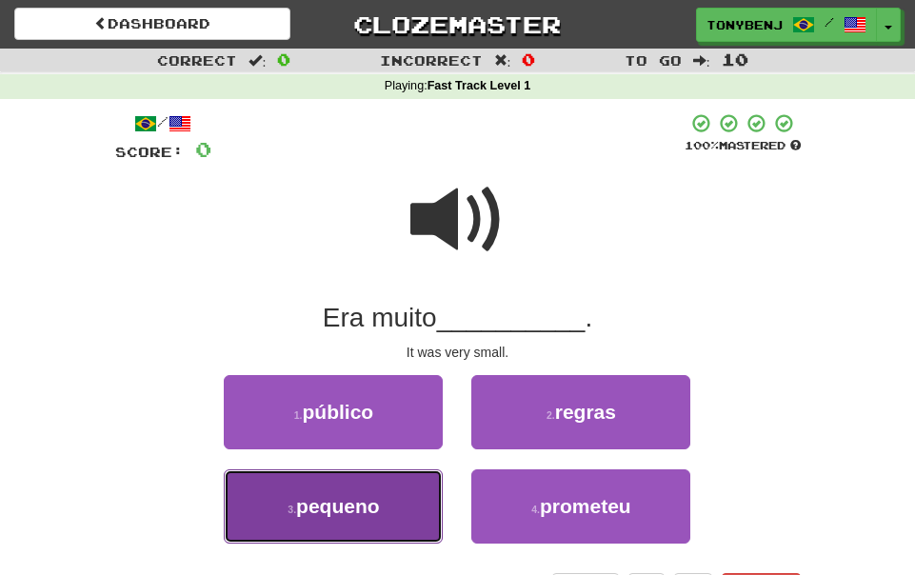
click at [394, 484] on button "3 . pequeno" at bounding box center [333, 506] width 219 height 74
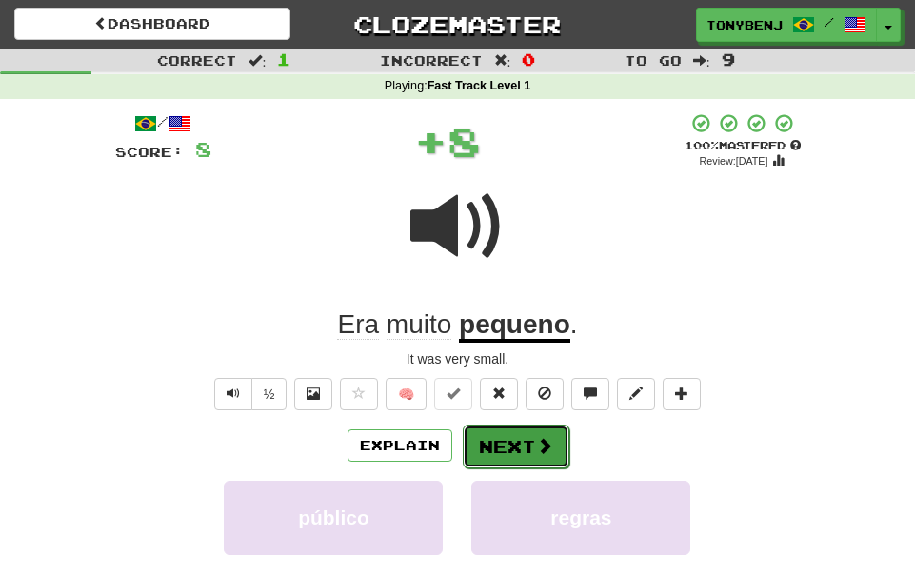
click at [514, 438] on button "Next" at bounding box center [516, 447] width 107 height 44
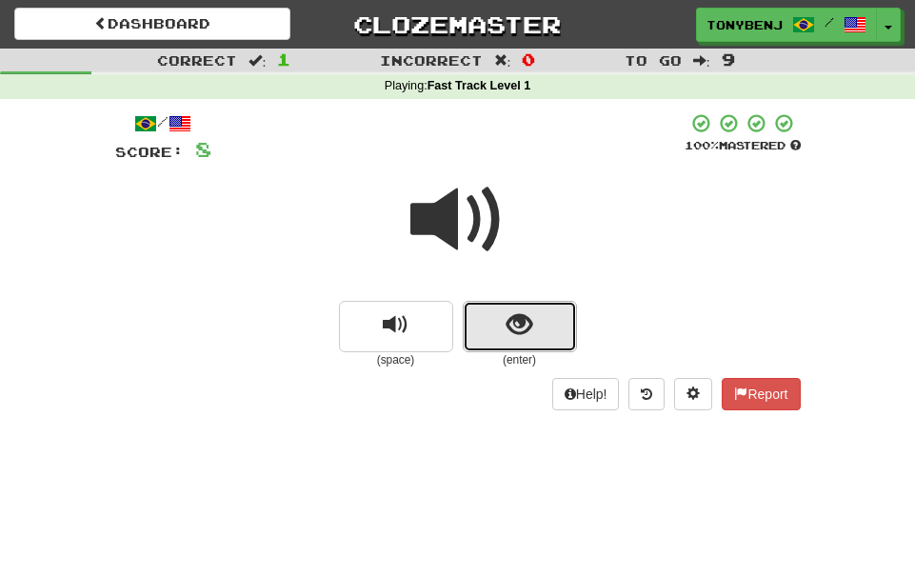
click at [487, 333] on button "show sentence" at bounding box center [520, 326] width 114 height 51
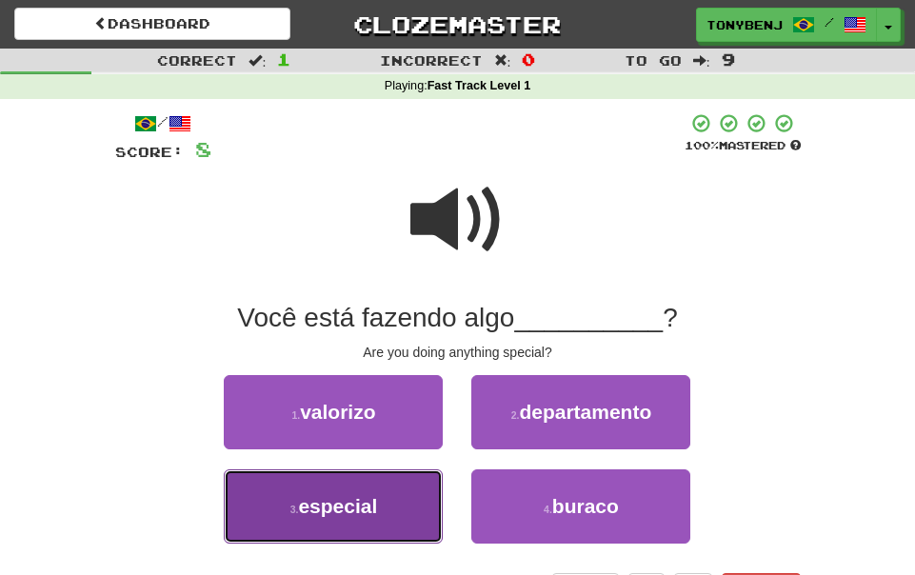
click at [365, 503] on span "especial" at bounding box center [337, 506] width 79 height 22
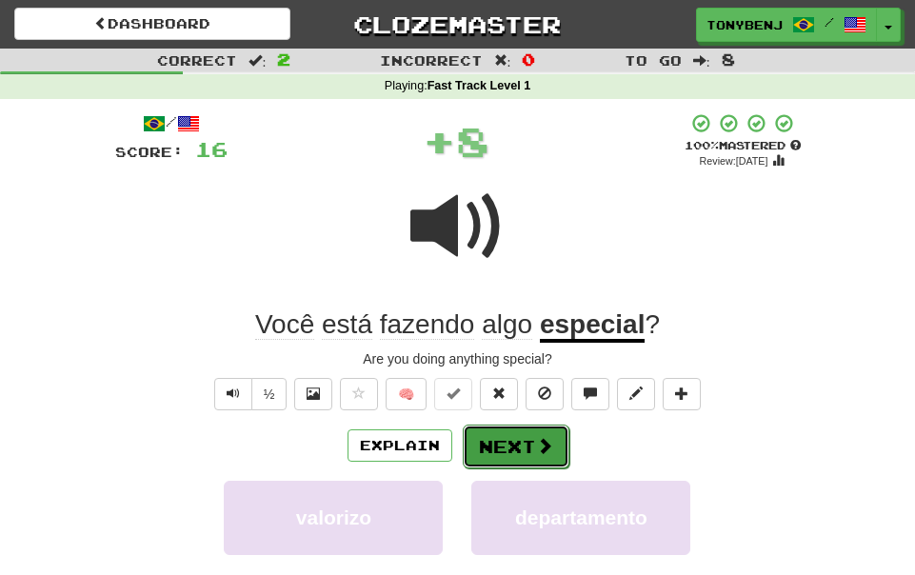
click at [503, 439] on button "Next" at bounding box center [516, 447] width 107 height 44
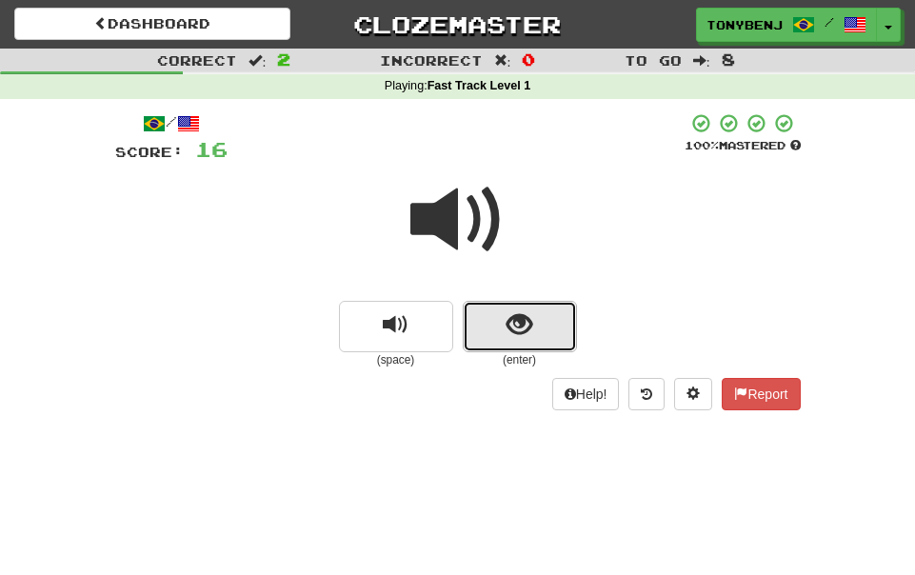
click at [484, 339] on button "show sentence" at bounding box center [520, 326] width 114 height 51
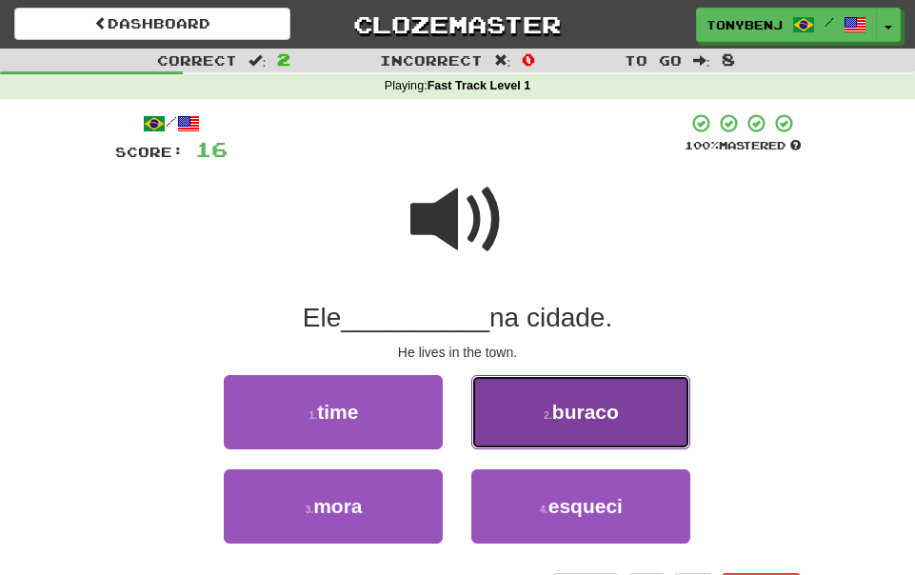
click at [523, 406] on button "2 . [GEOGRAPHIC_DATA]" at bounding box center [580, 412] width 219 height 74
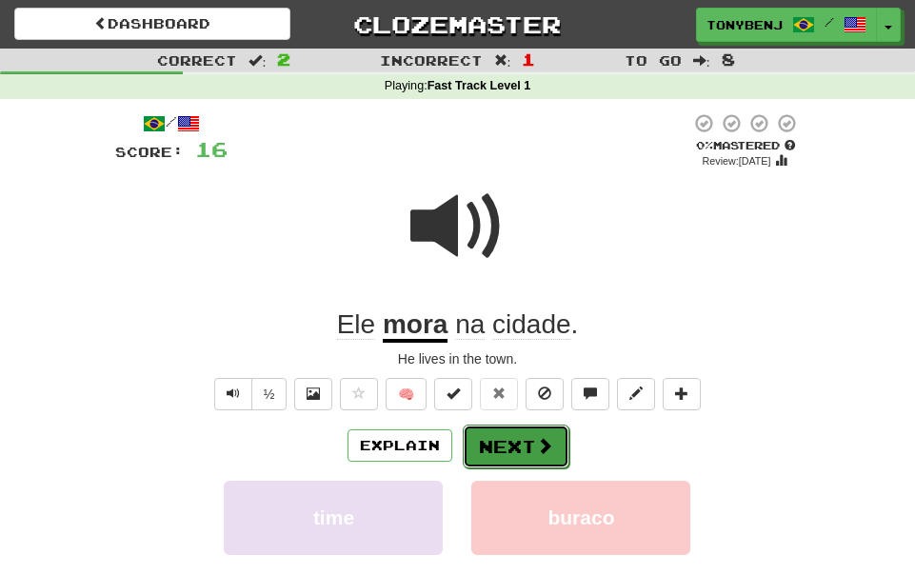
click at [516, 449] on button "Next" at bounding box center [516, 447] width 107 height 44
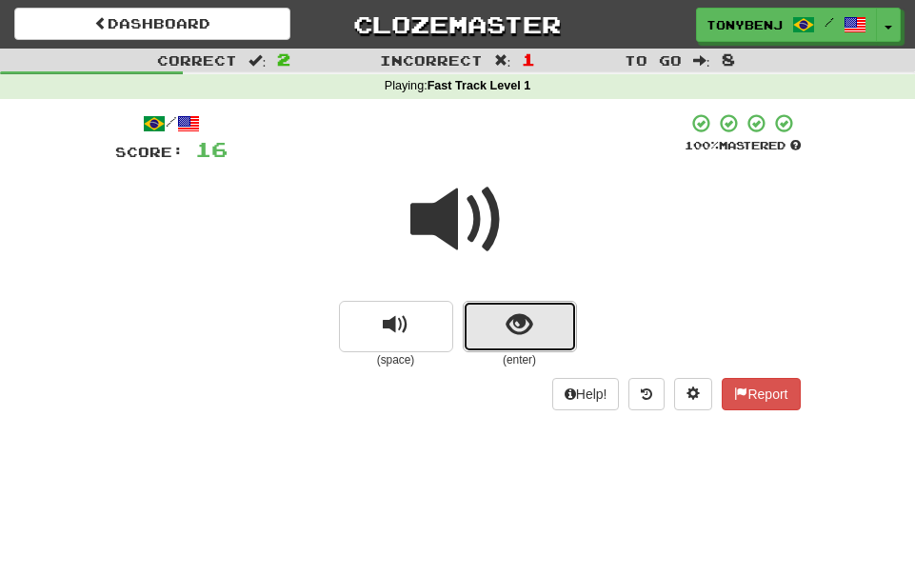
click at [479, 333] on button "show sentence" at bounding box center [520, 326] width 114 height 51
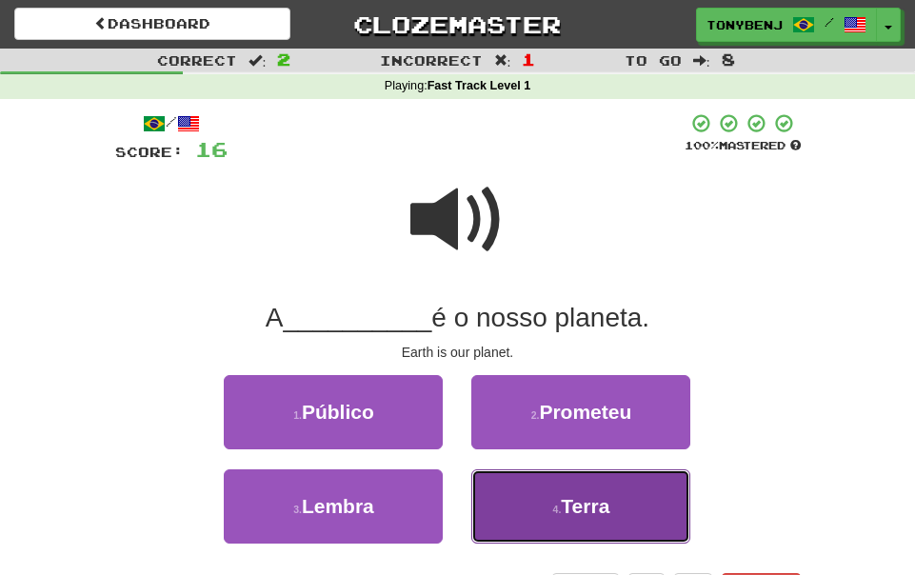
click at [562, 508] on small "4 ." at bounding box center [557, 509] width 9 height 11
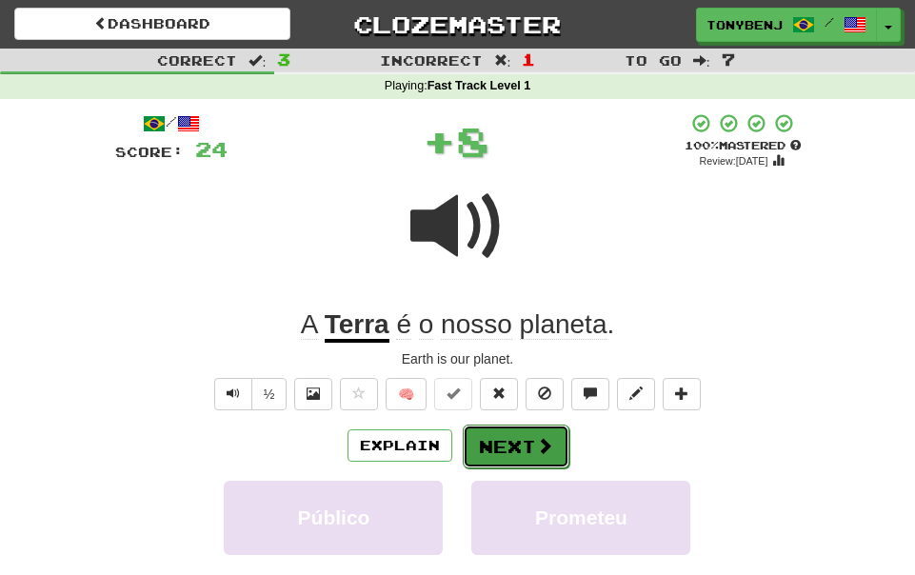
click at [498, 454] on button "Next" at bounding box center [516, 447] width 107 height 44
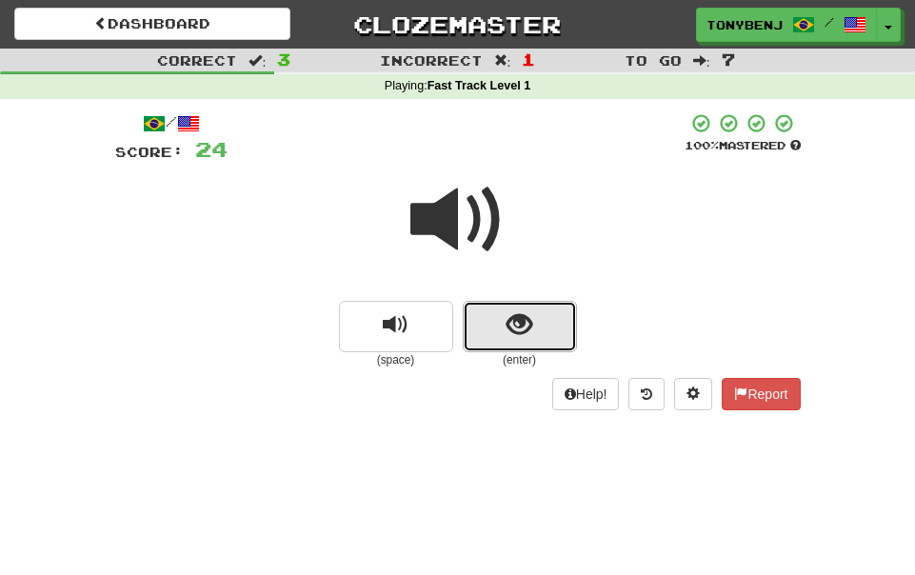
click at [480, 326] on button "show sentence" at bounding box center [520, 326] width 114 height 51
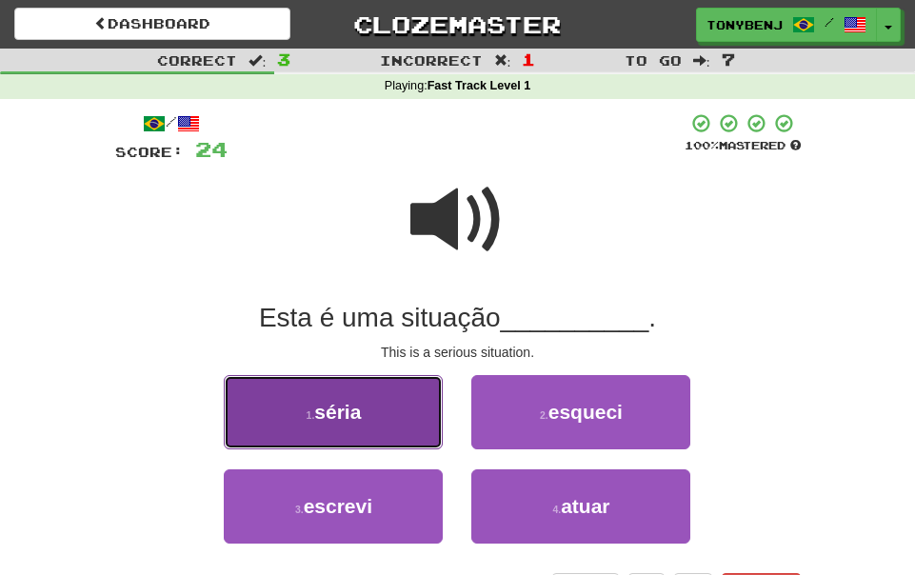
click at [377, 399] on button "1 . [GEOGRAPHIC_DATA]" at bounding box center [333, 412] width 219 height 74
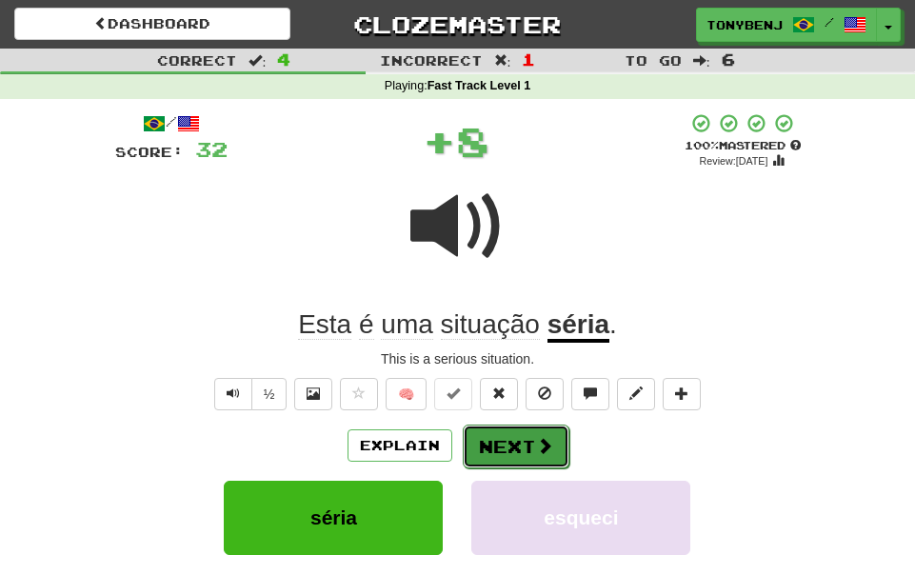
click at [517, 459] on button "Next" at bounding box center [516, 447] width 107 height 44
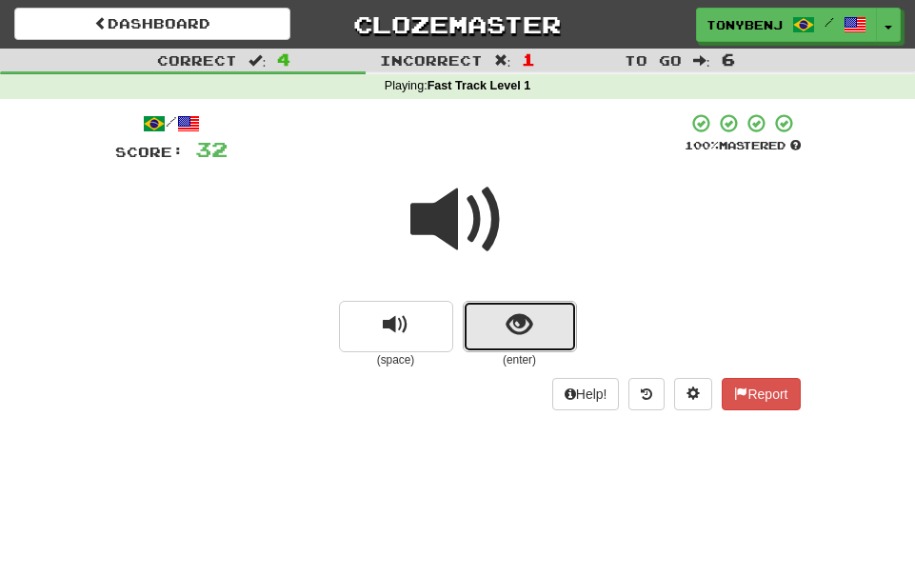
click at [496, 326] on button "show sentence" at bounding box center [520, 326] width 114 height 51
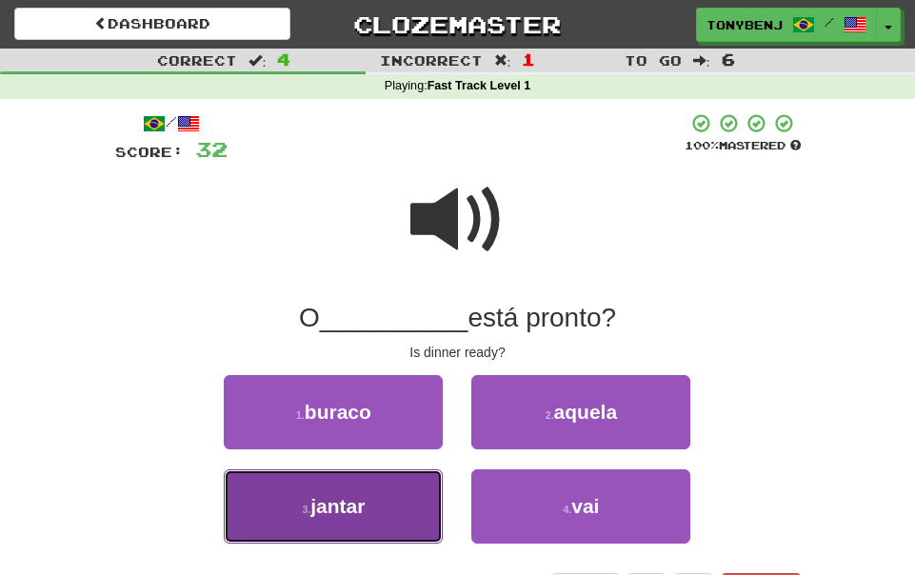
click at [329, 515] on span "jantar" at bounding box center [337, 506] width 54 height 22
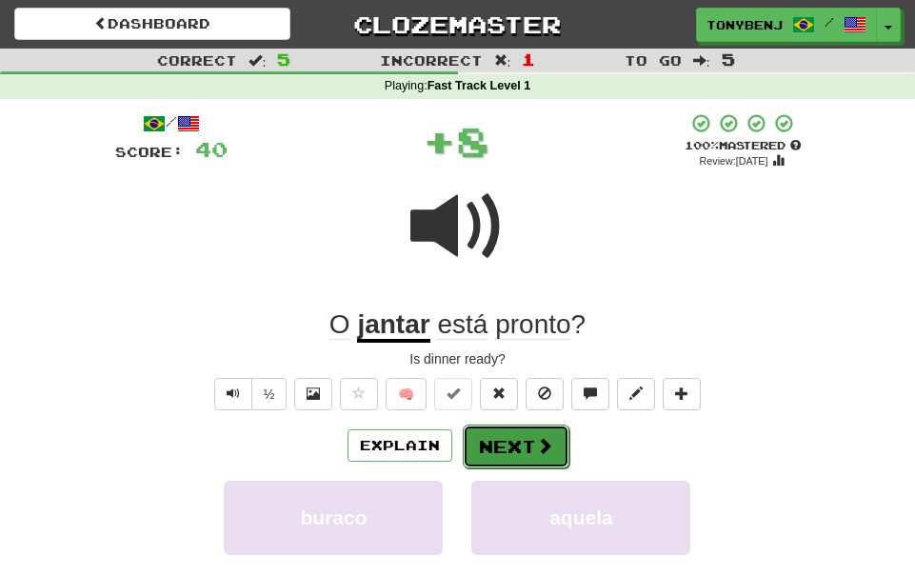
click at [491, 457] on button "Next" at bounding box center [516, 447] width 107 height 44
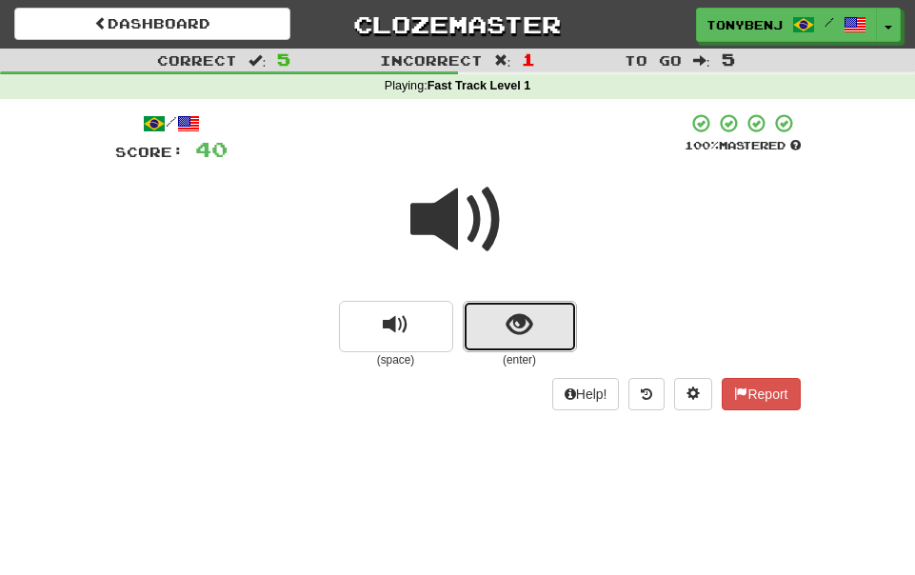
click at [500, 315] on button "show sentence" at bounding box center [520, 326] width 114 height 51
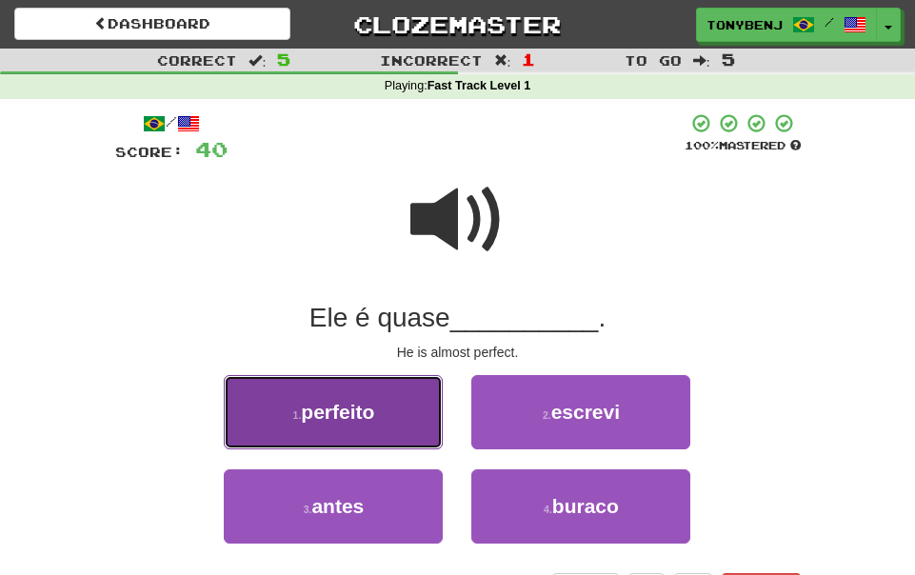
click at [408, 391] on button "1 . perfeito" at bounding box center [333, 412] width 219 height 74
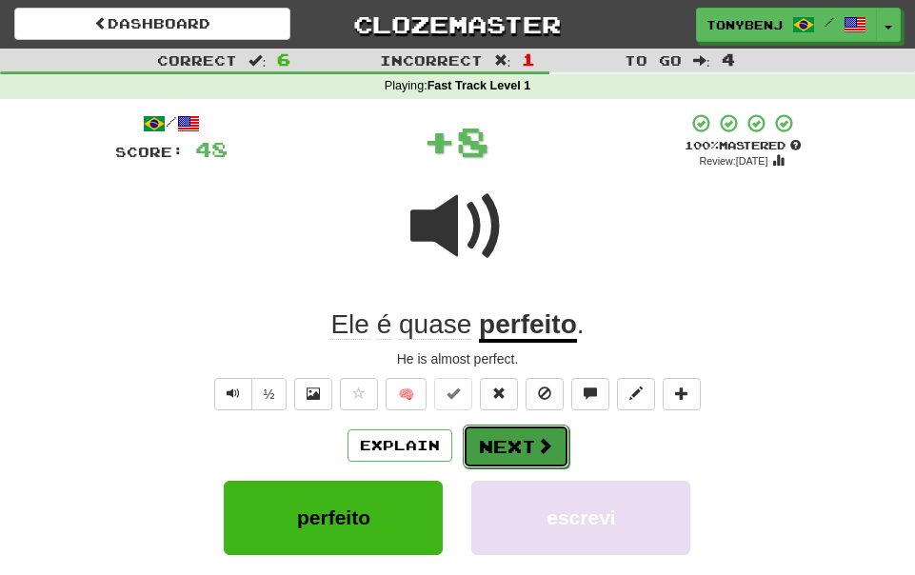
click at [550, 454] on span at bounding box center [544, 445] width 17 height 17
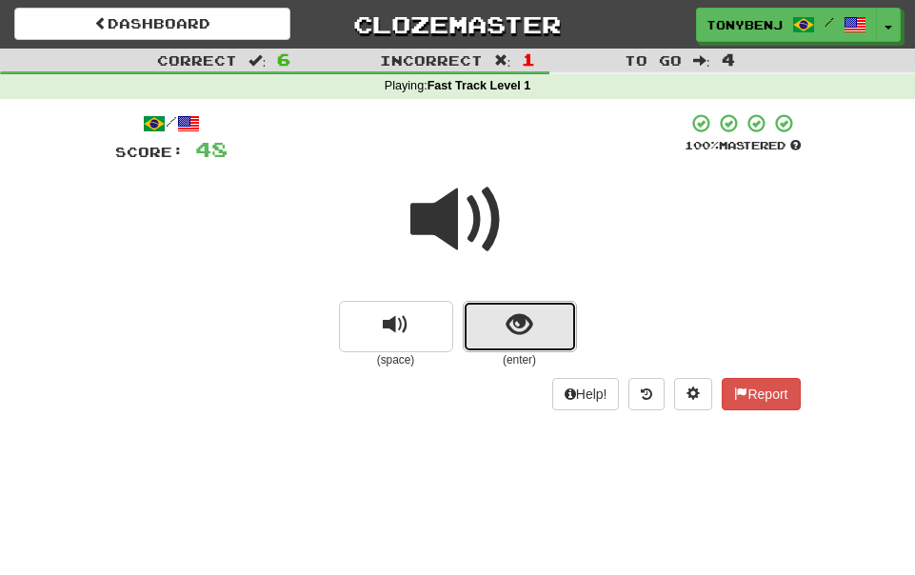
click at [477, 317] on button "show sentence" at bounding box center [520, 326] width 114 height 51
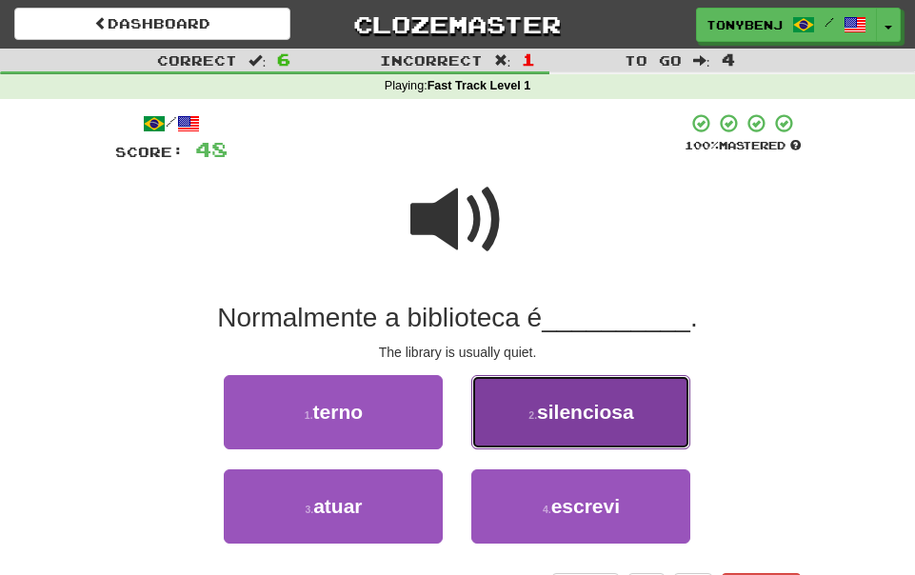
click at [544, 408] on span "silenciosa" at bounding box center [585, 412] width 97 height 22
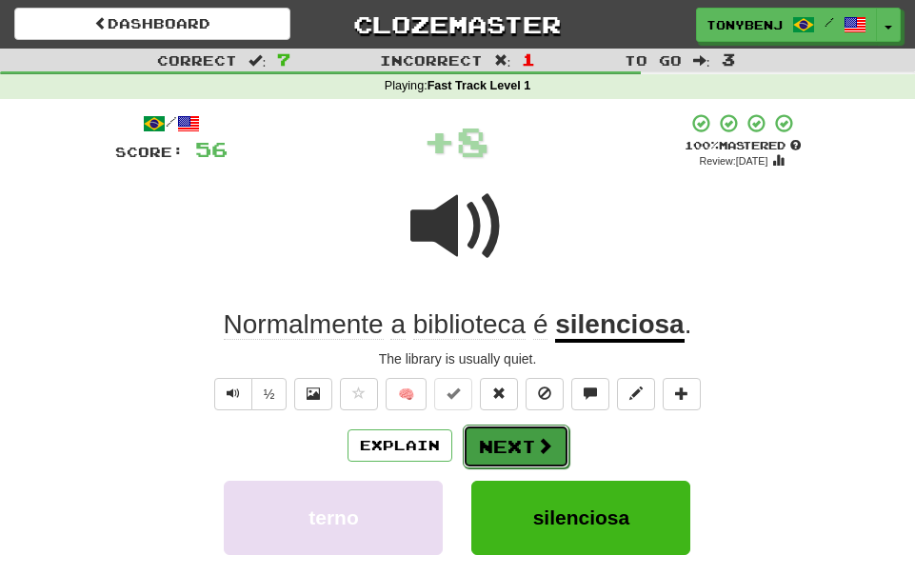
click at [557, 452] on button "Next" at bounding box center [516, 447] width 107 height 44
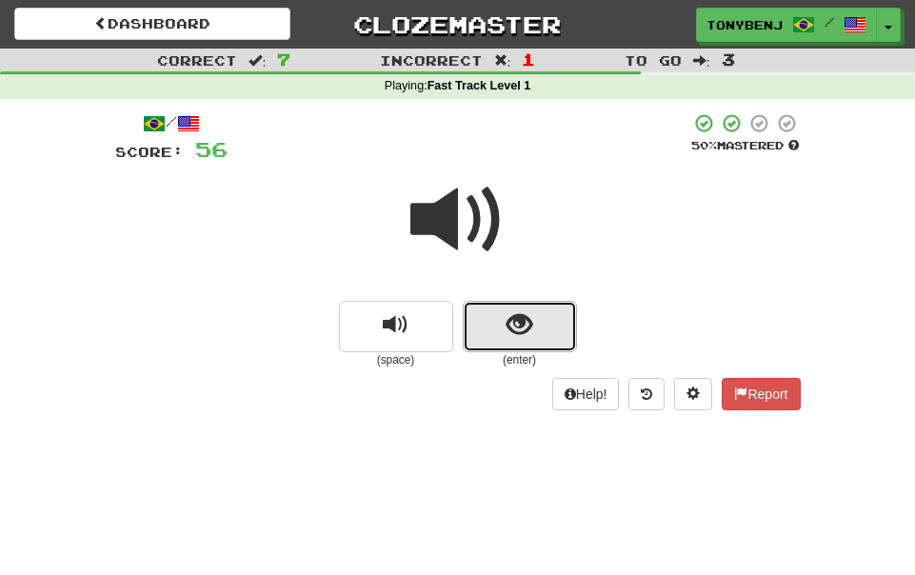
click at [488, 315] on button "show sentence" at bounding box center [520, 326] width 114 height 51
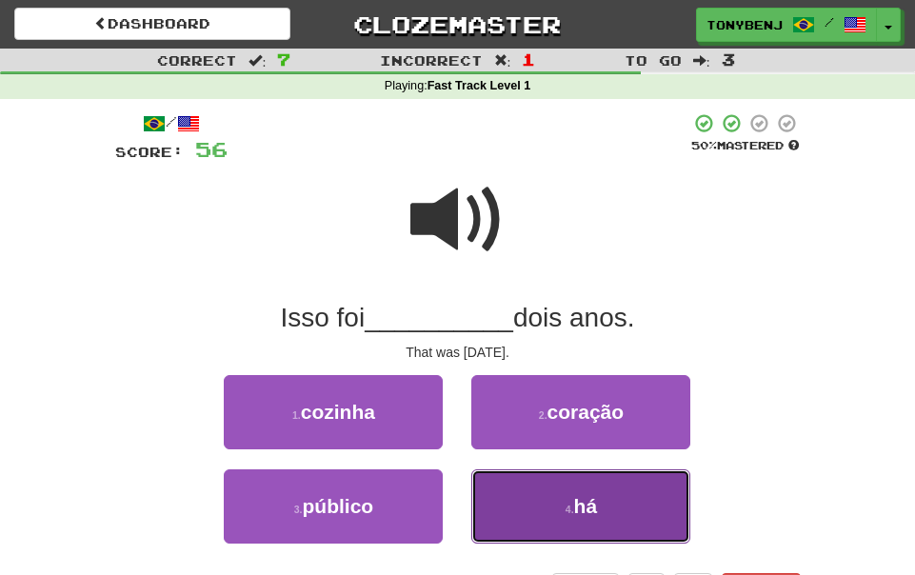
click at [599, 532] on button "4 . há" at bounding box center [580, 506] width 219 height 74
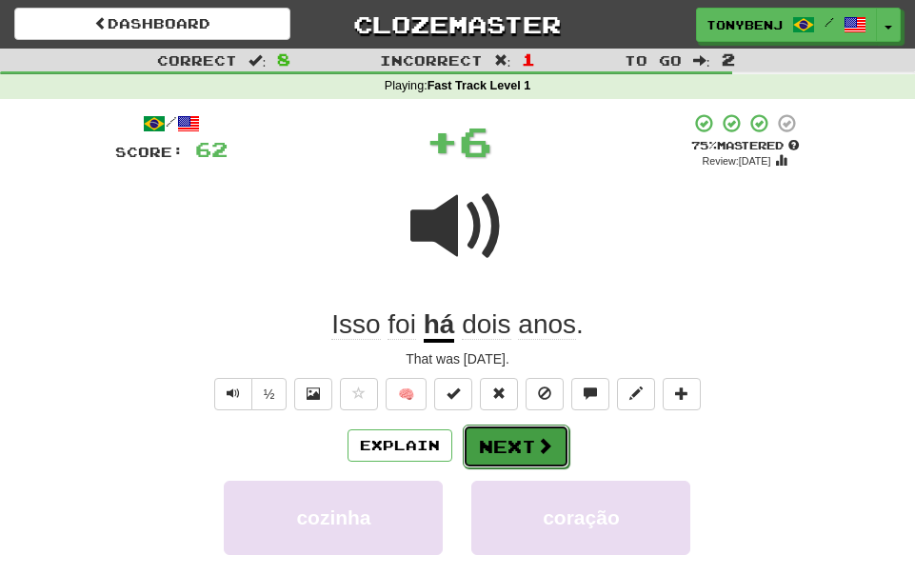
click at [530, 444] on button "Next" at bounding box center [516, 447] width 107 height 44
